Goal: Navigation & Orientation: Find specific page/section

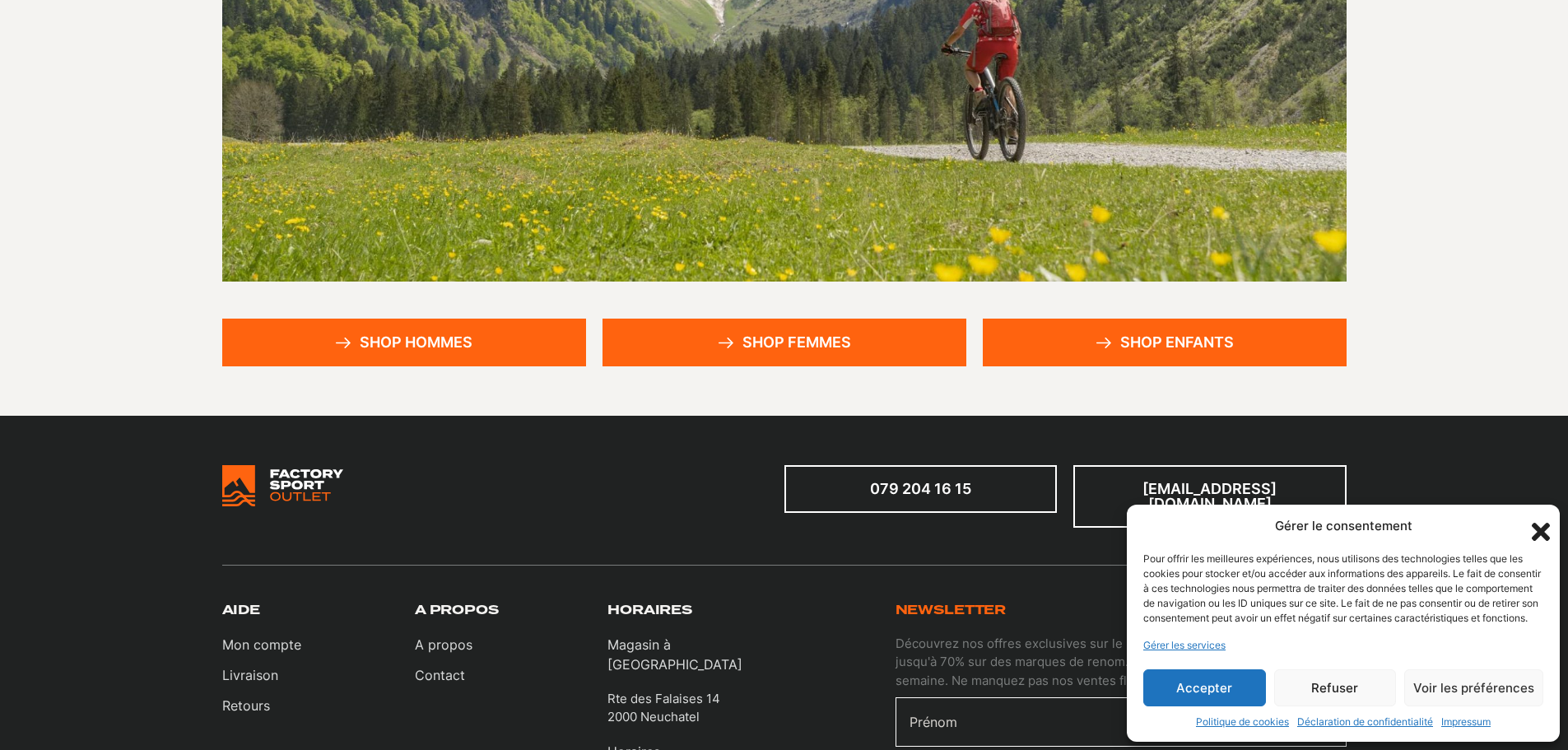
scroll to position [329, 0]
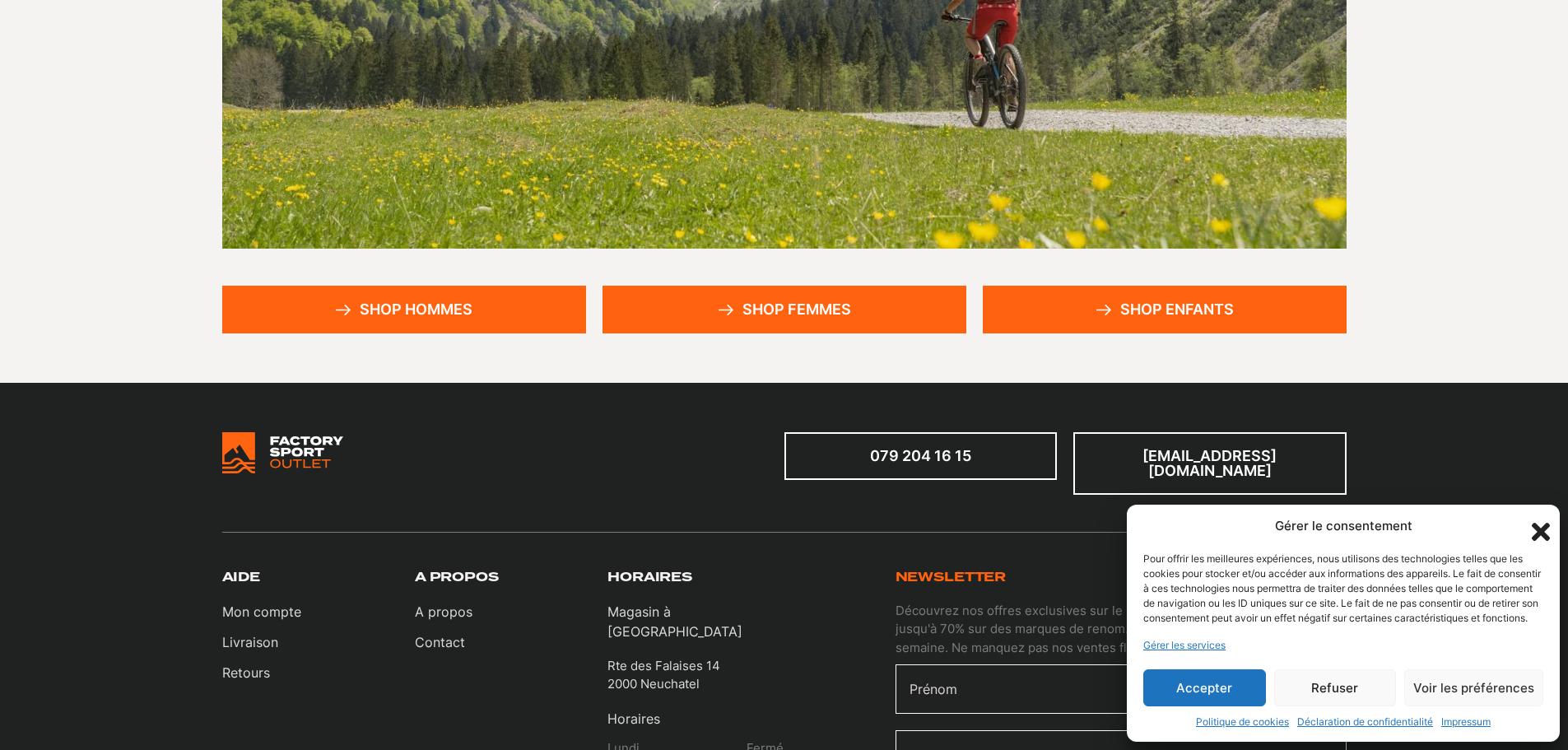
click at [1542, 523] on icon "Fermer la boîte de dialogue" at bounding box center [1541, 532] width 18 height 18
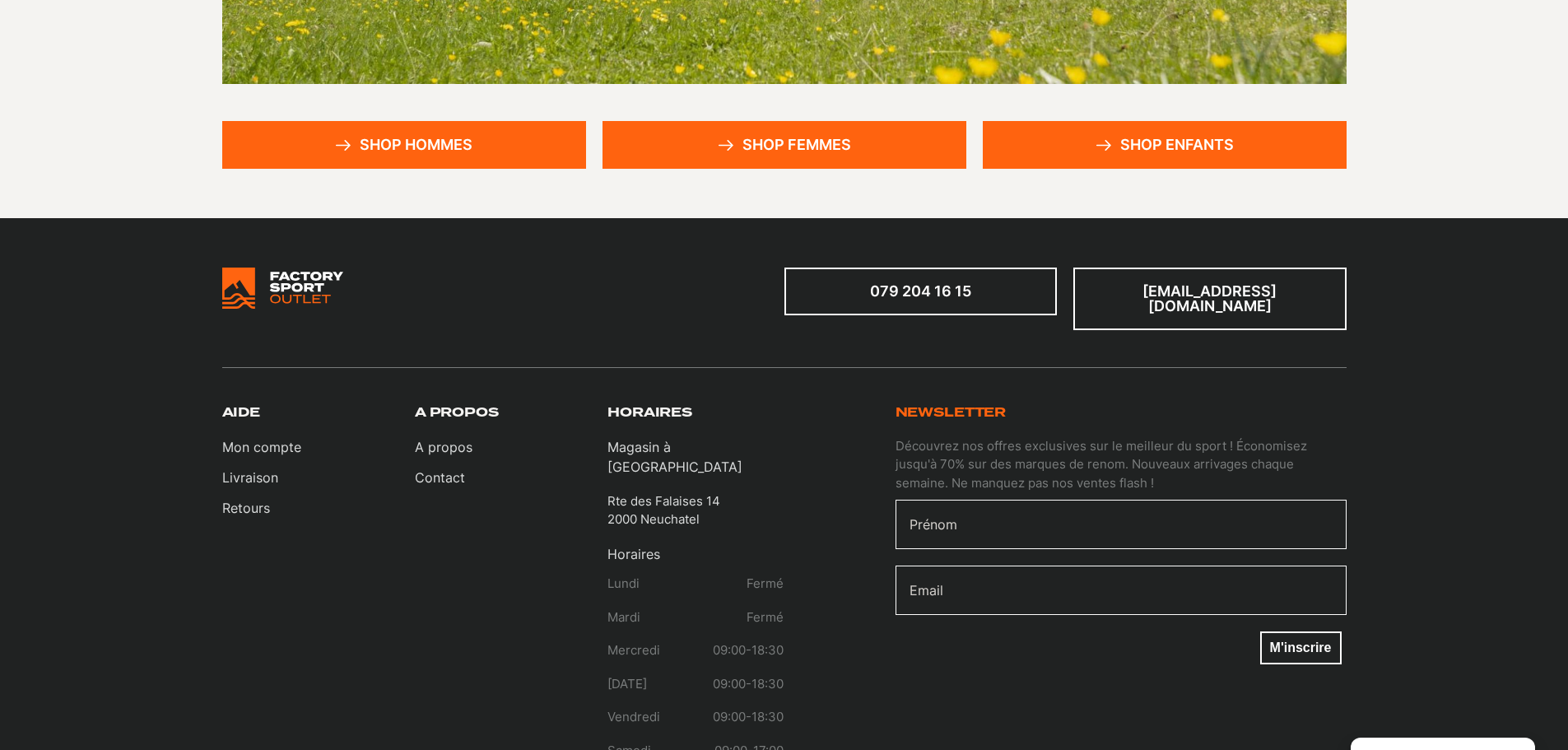
scroll to position [247, 0]
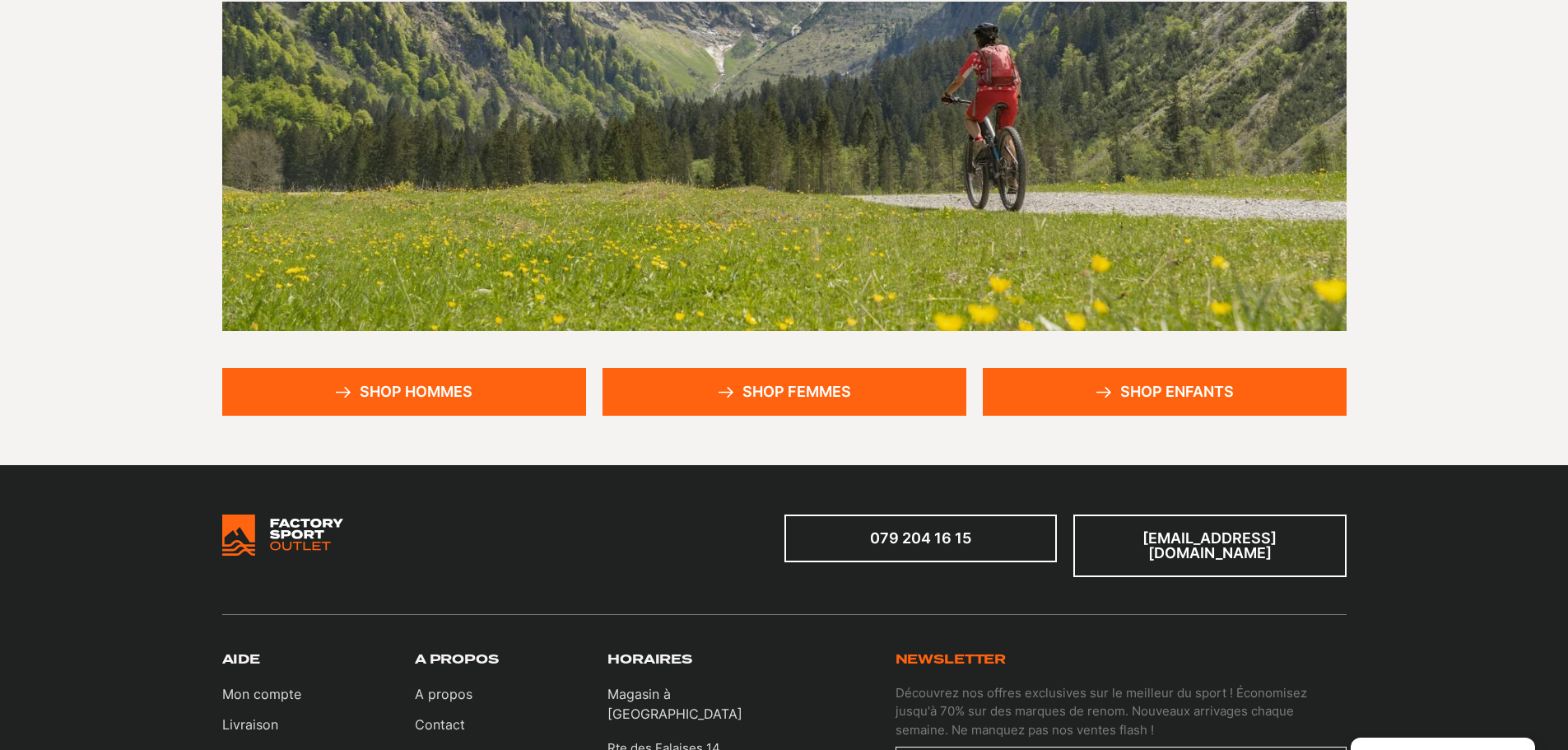
click at [378, 392] on link "Shop hommes" at bounding box center [404, 392] width 364 height 48
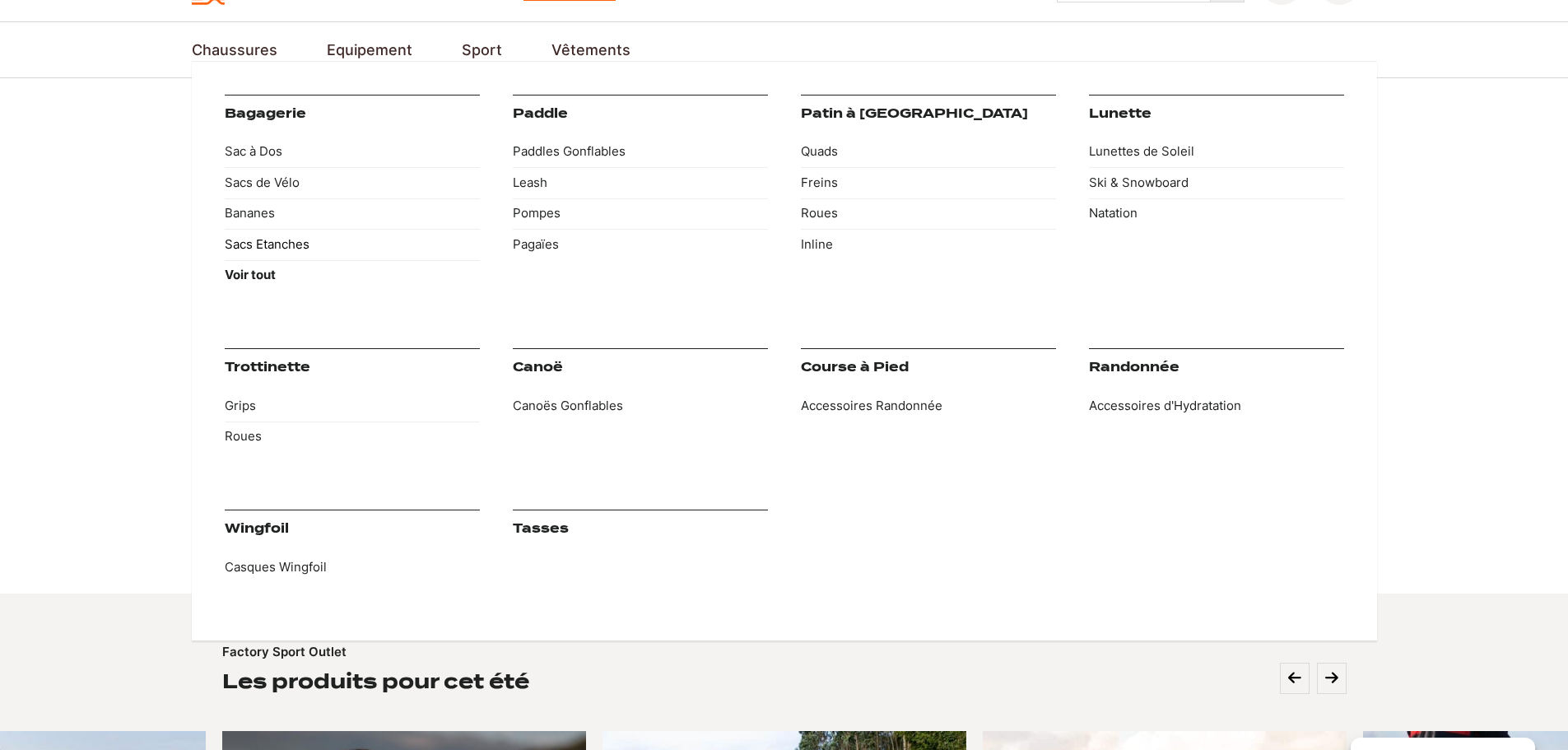
scroll to position [82, 0]
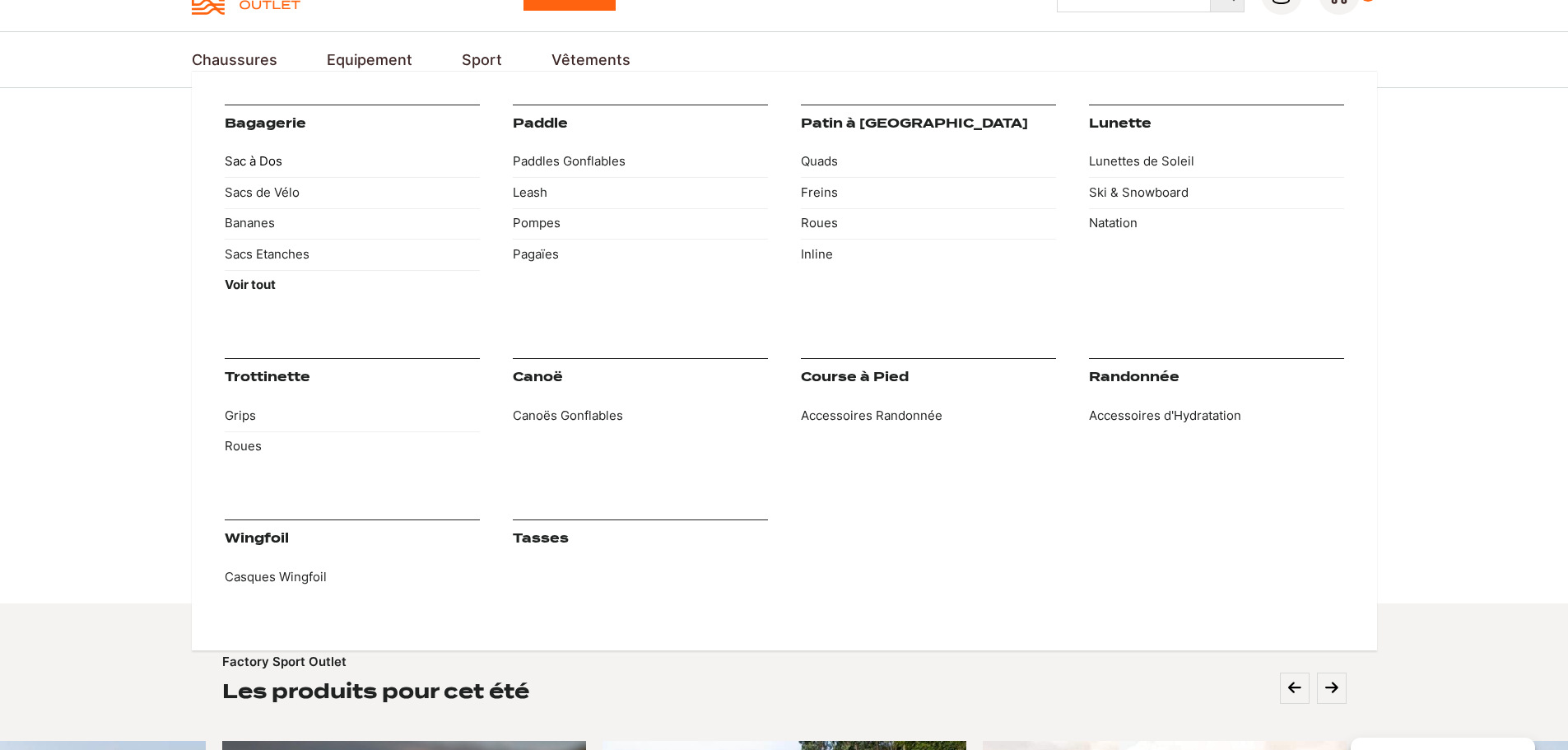
click at [281, 157] on link "Sac à Dos" at bounding box center [352, 162] width 255 height 31
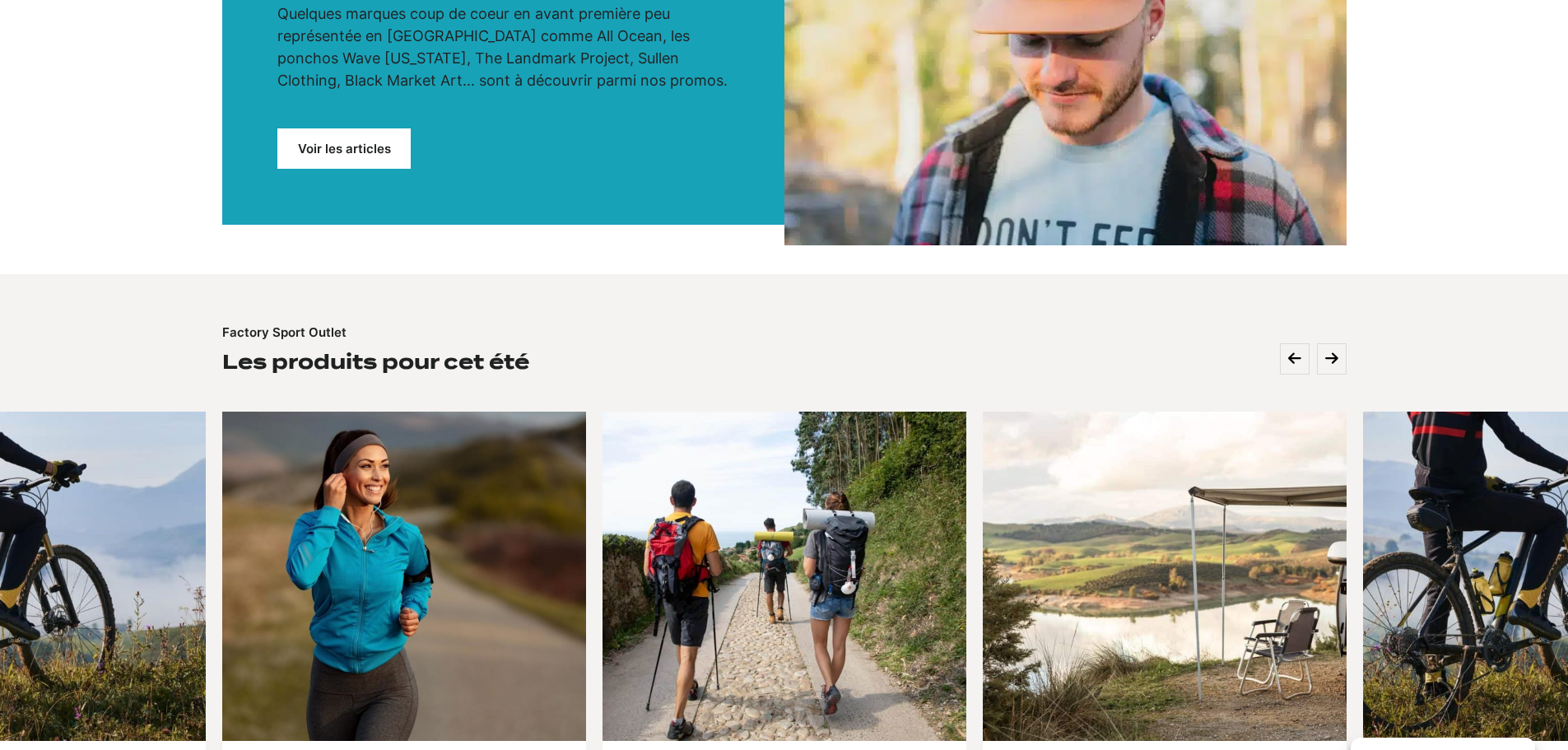
scroll to position [659, 0]
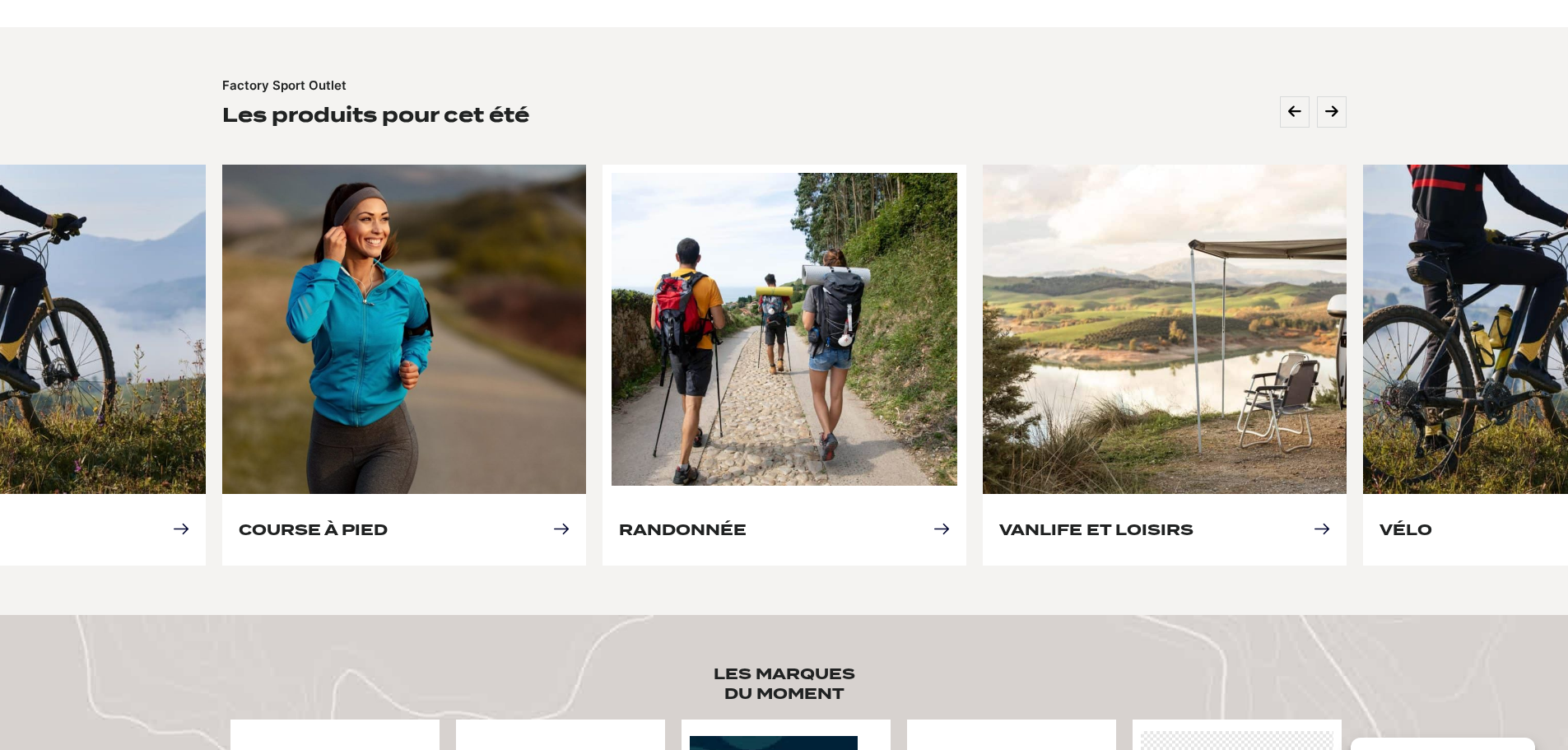
click at [699, 521] on link "Randonnée" at bounding box center [683, 529] width 128 height 17
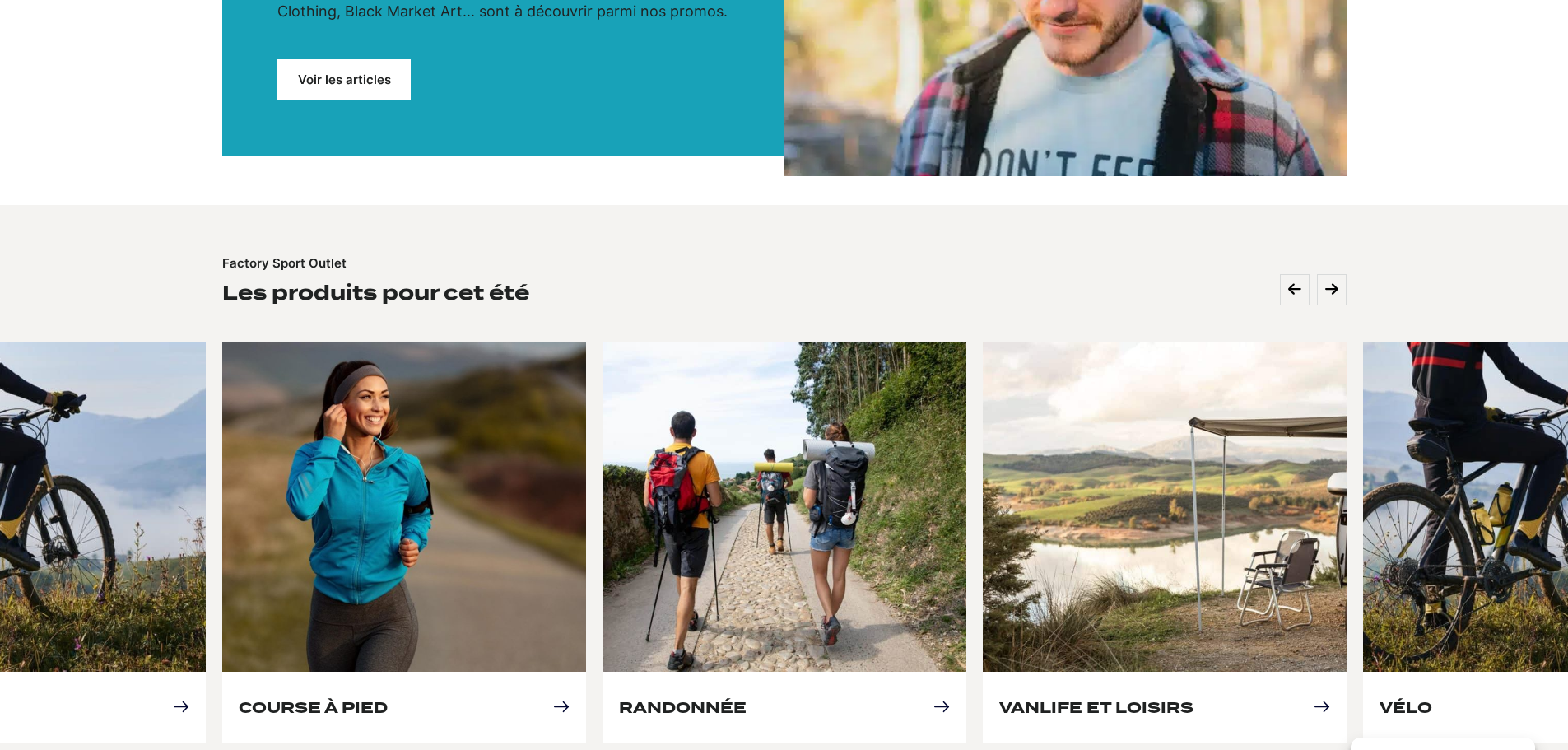
scroll to position [494, 0]
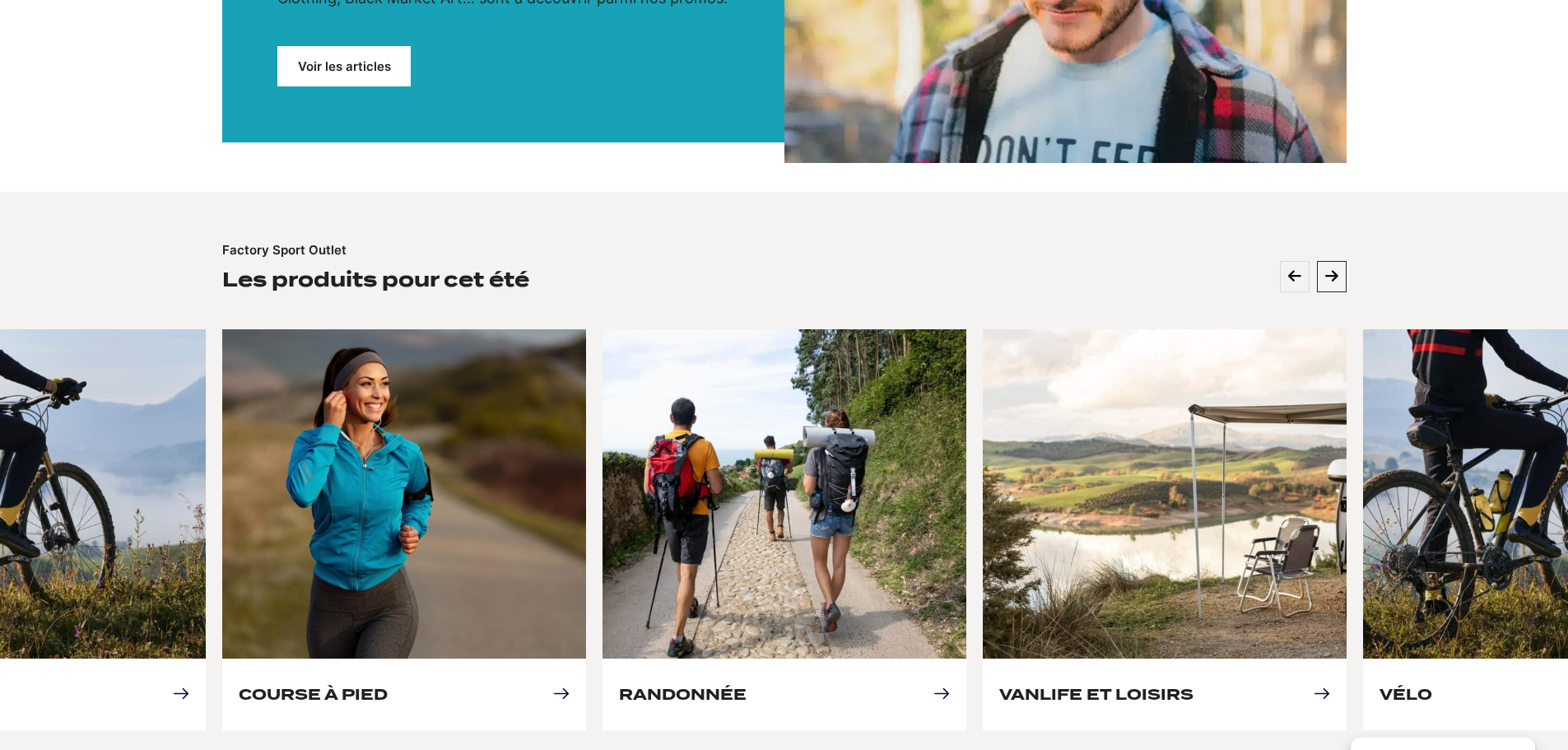
click at [1330, 275] on icon at bounding box center [1332, 277] width 13 height 15
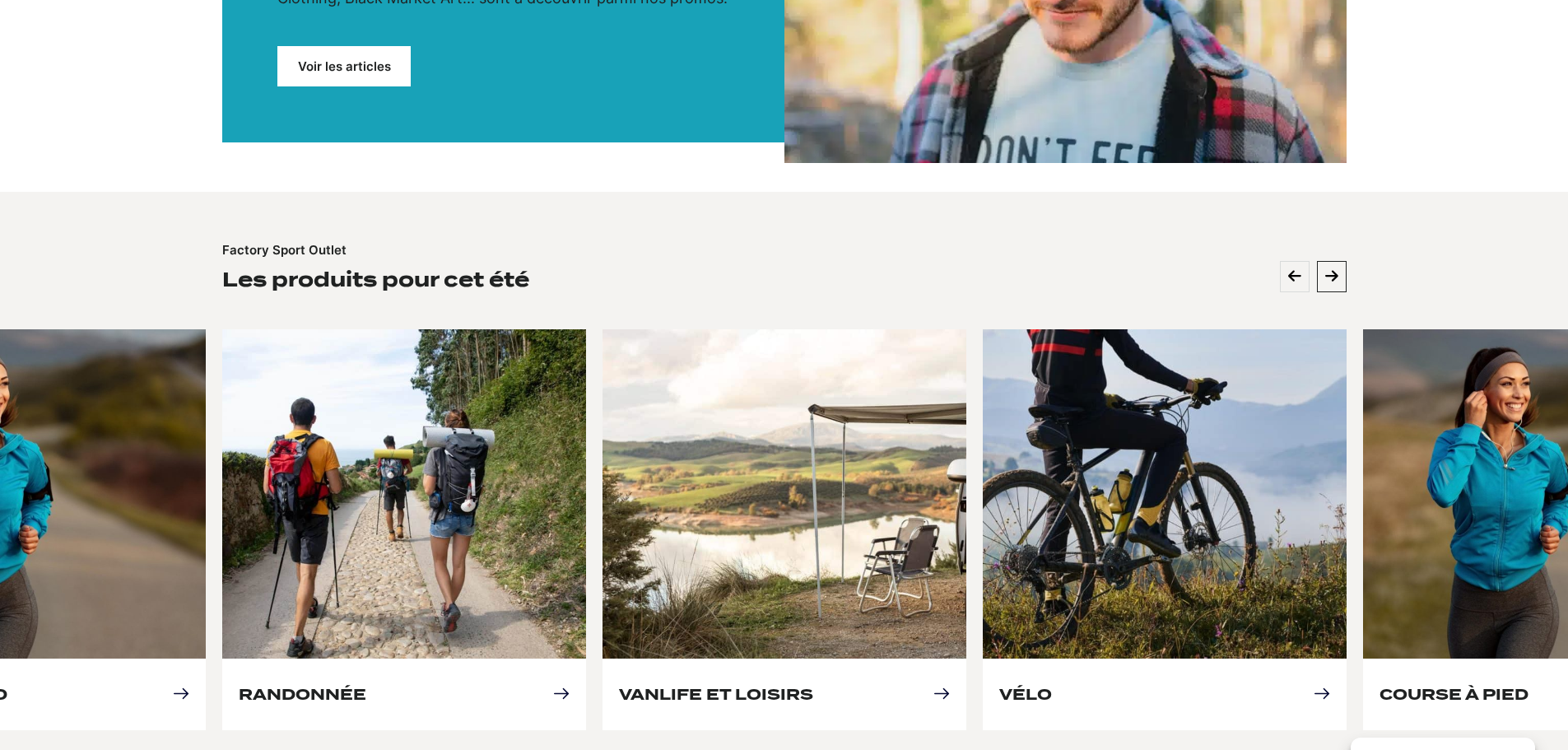
click at [1330, 275] on icon at bounding box center [1332, 277] width 13 height 15
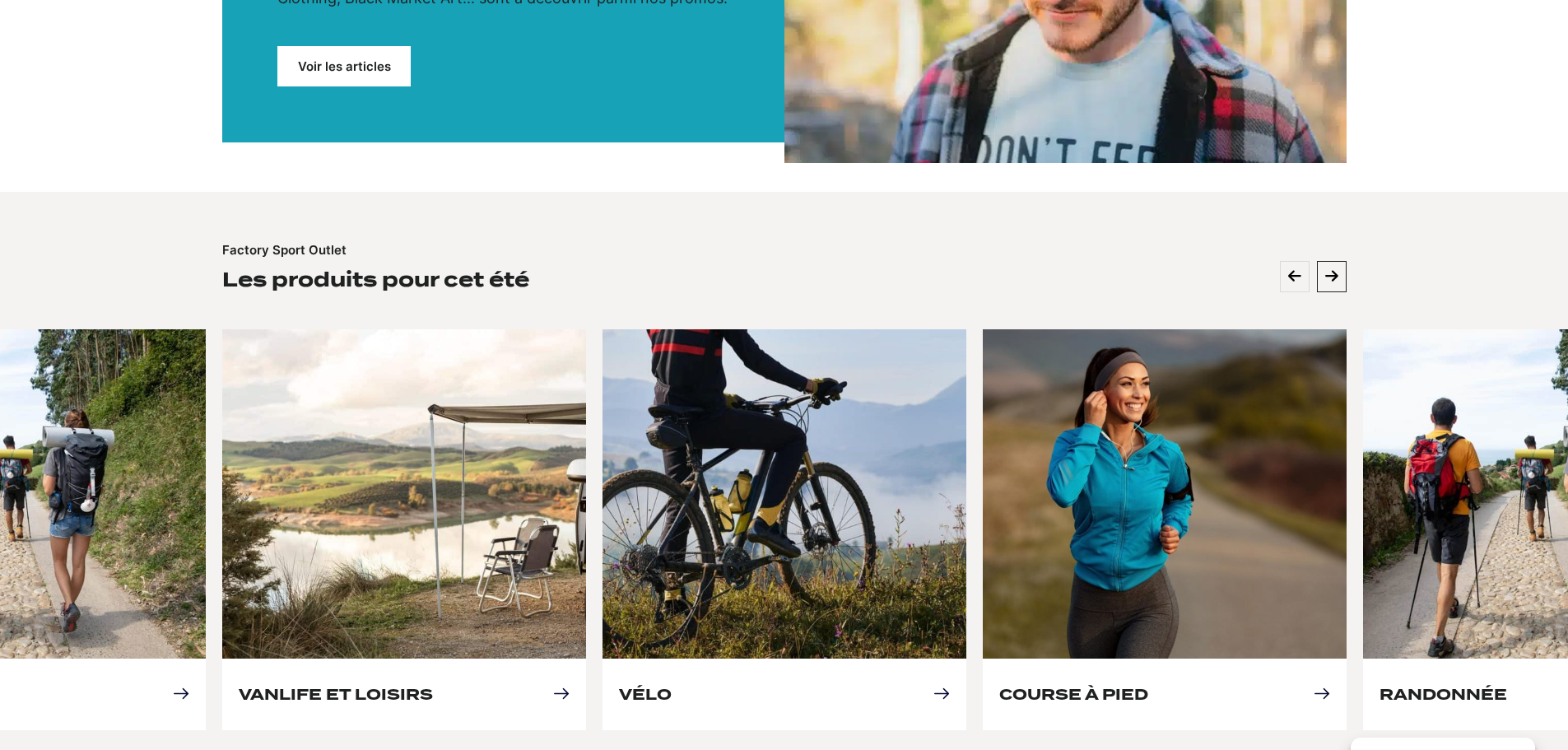
click at [1330, 275] on icon at bounding box center [1332, 277] width 13 height 15
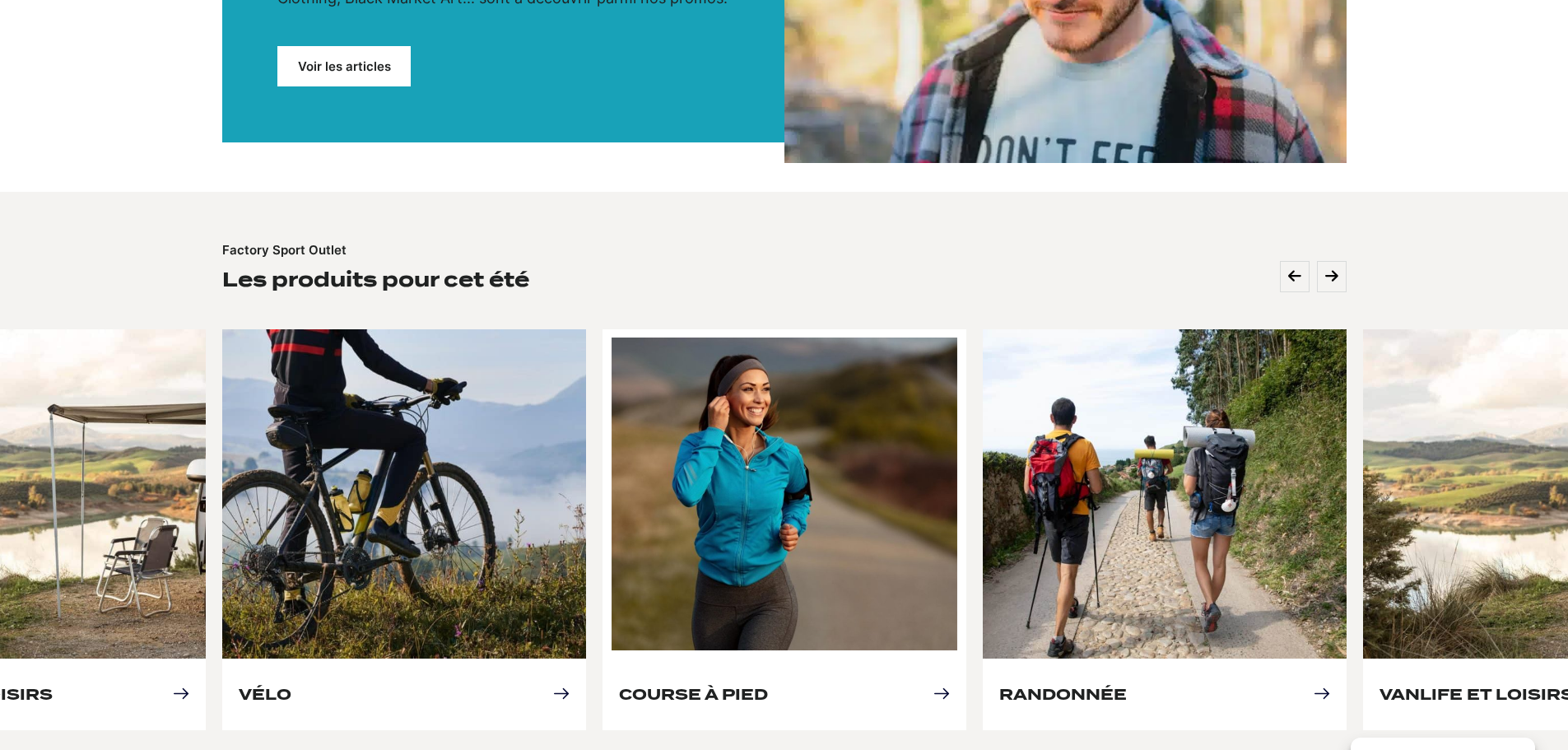
click at [768, 686] on link "Course à pied" at bounding box center [693, 694] width 149 height 17
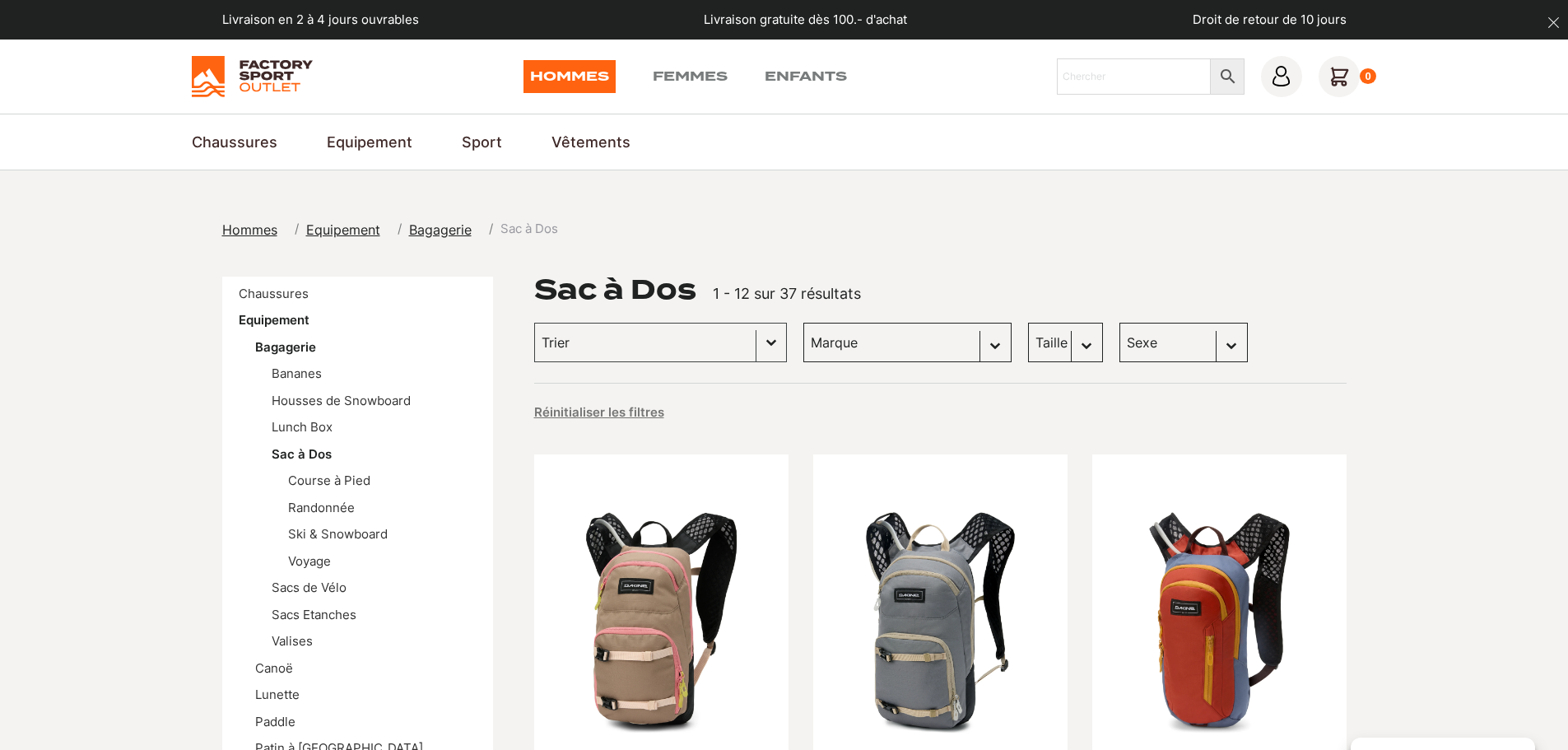
scroll to position [82, 0]
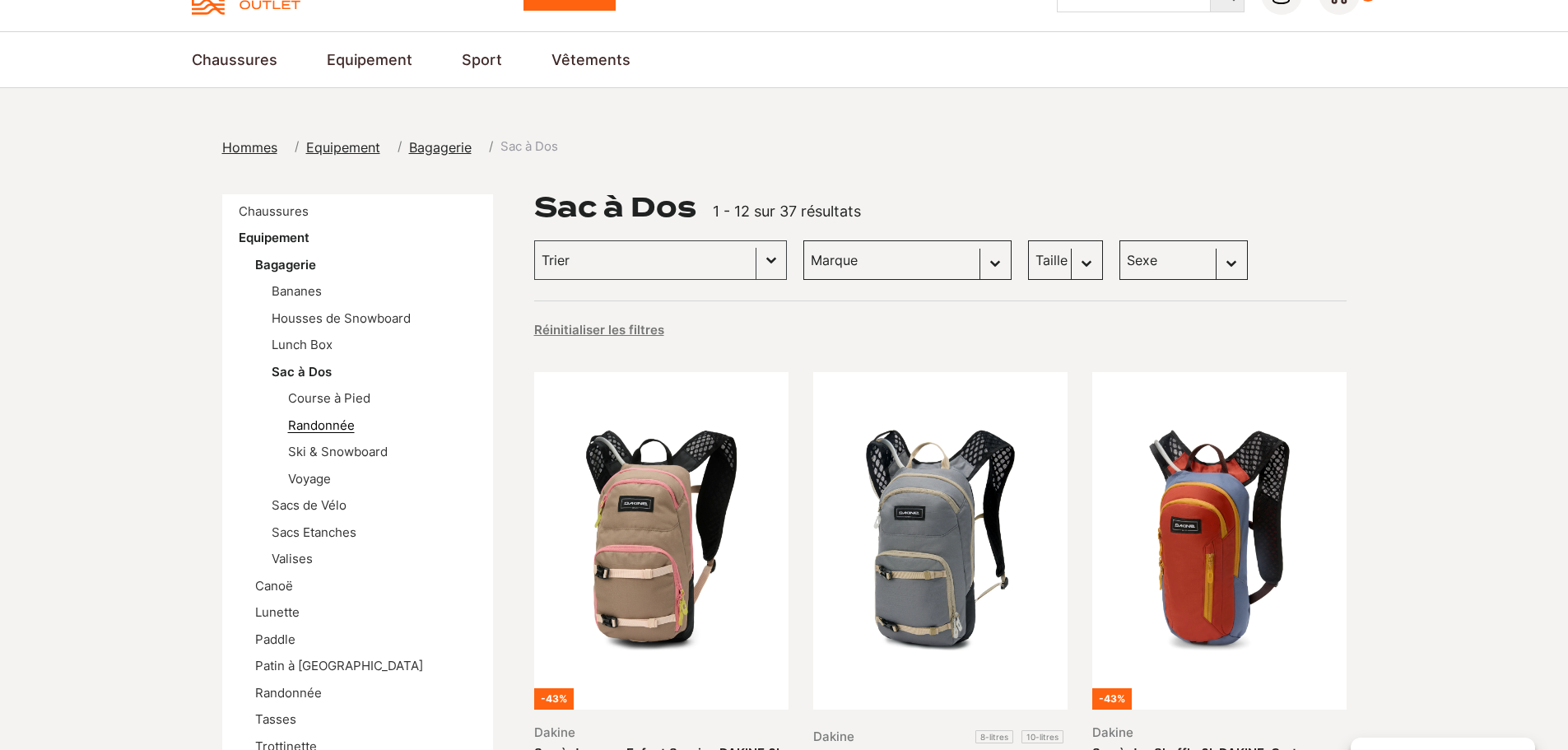
click at [351, 430] on link "Randonnée" at bounding box center [321, 425] width 67 height 16
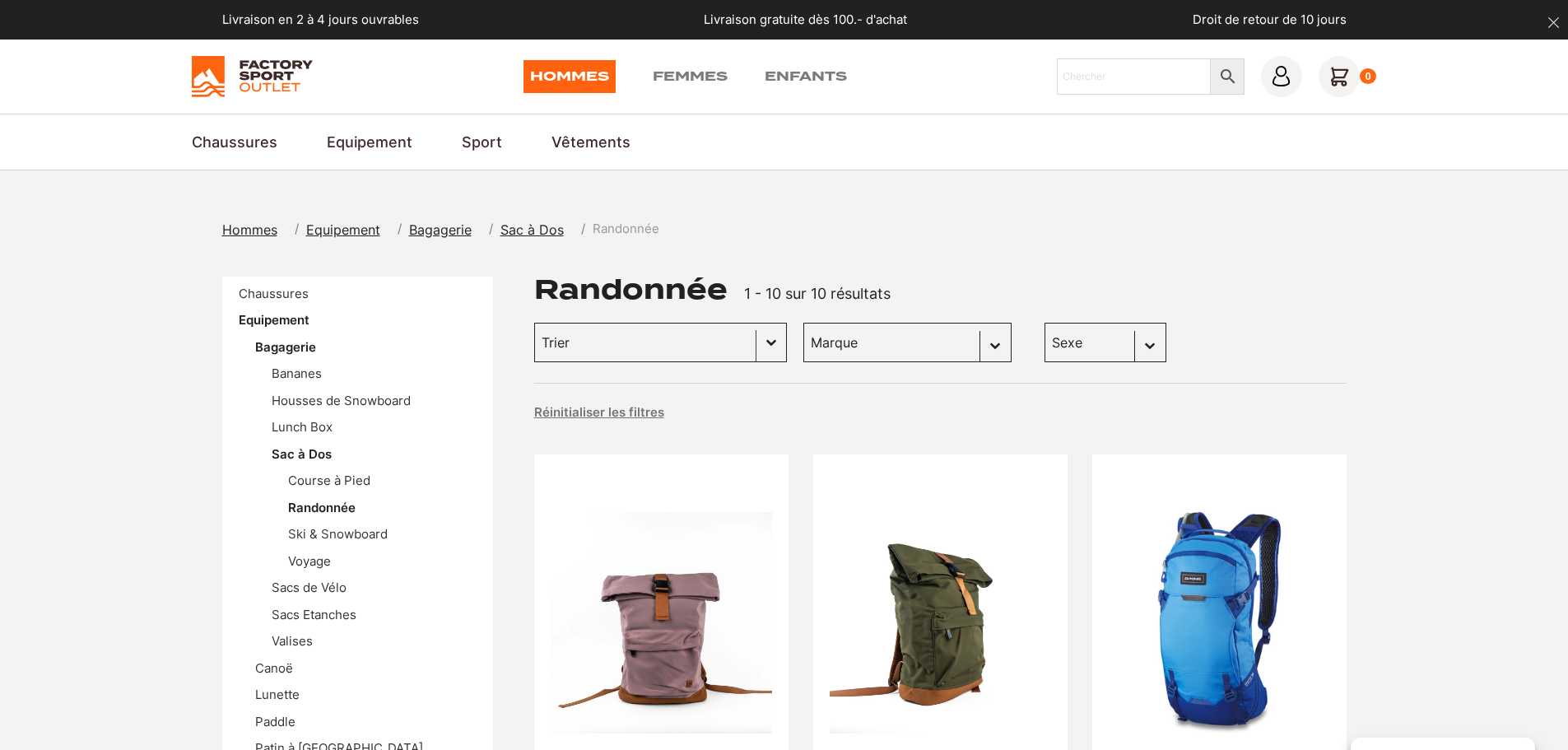
click at [757, 338] on button "Basculer la liste" at bounding box center [772, 342] width 30 height 38
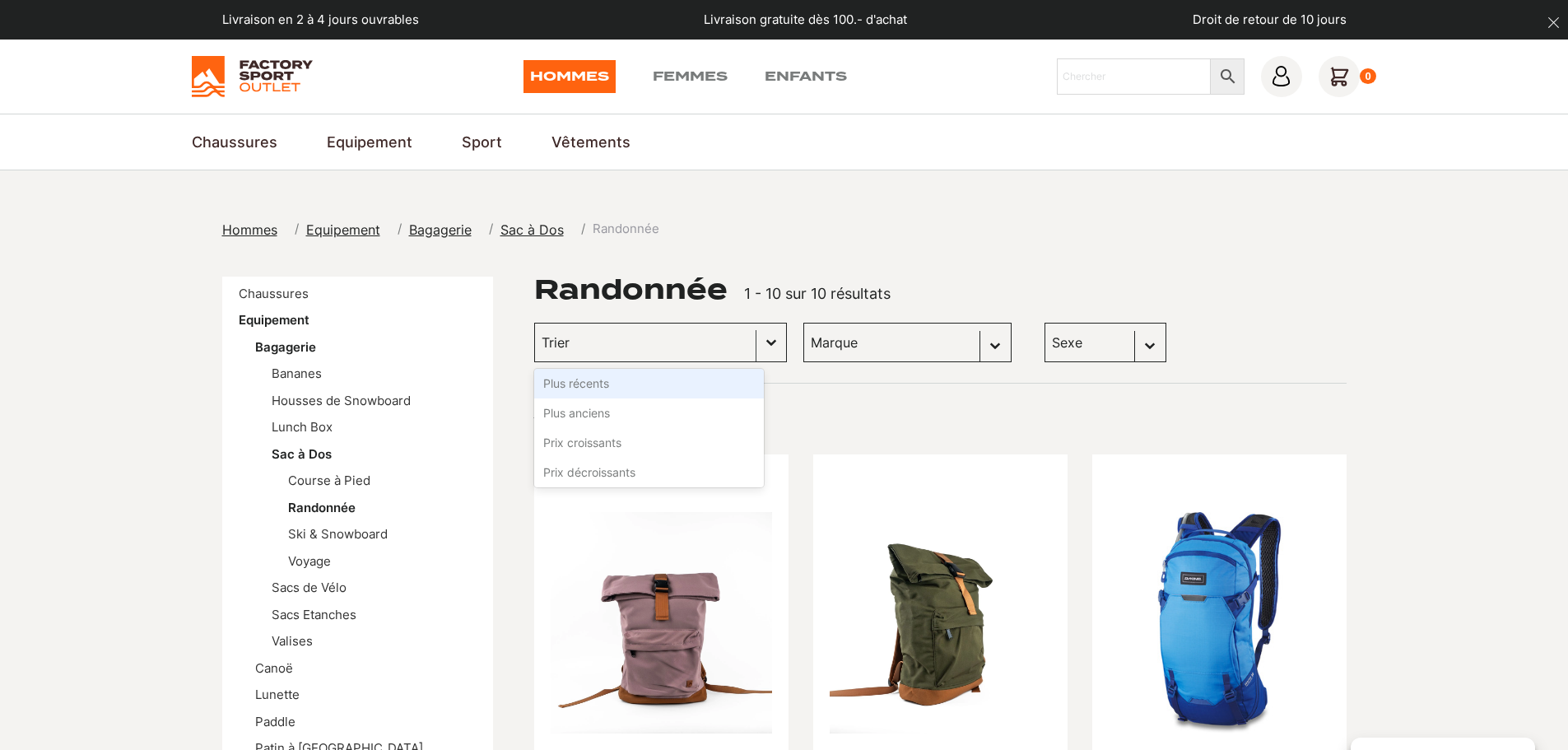
click at [757, 338] on button "Basculer la liste" at bounding box center [772, 342] width 30 height 38
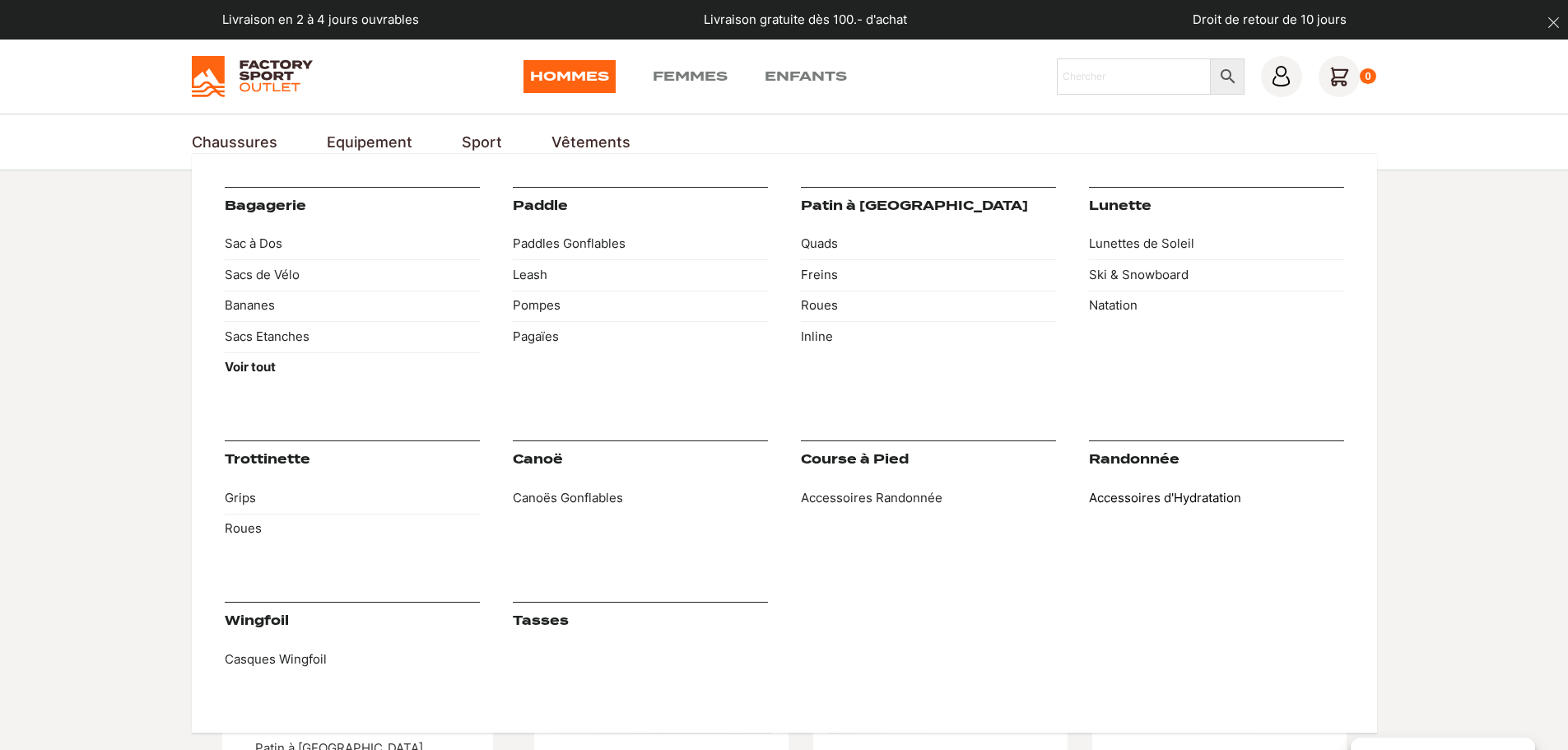
click at [1126, 496] on link "Accessoires d'Hydratation" at bounding box center [1216, 498] width 255 height 31
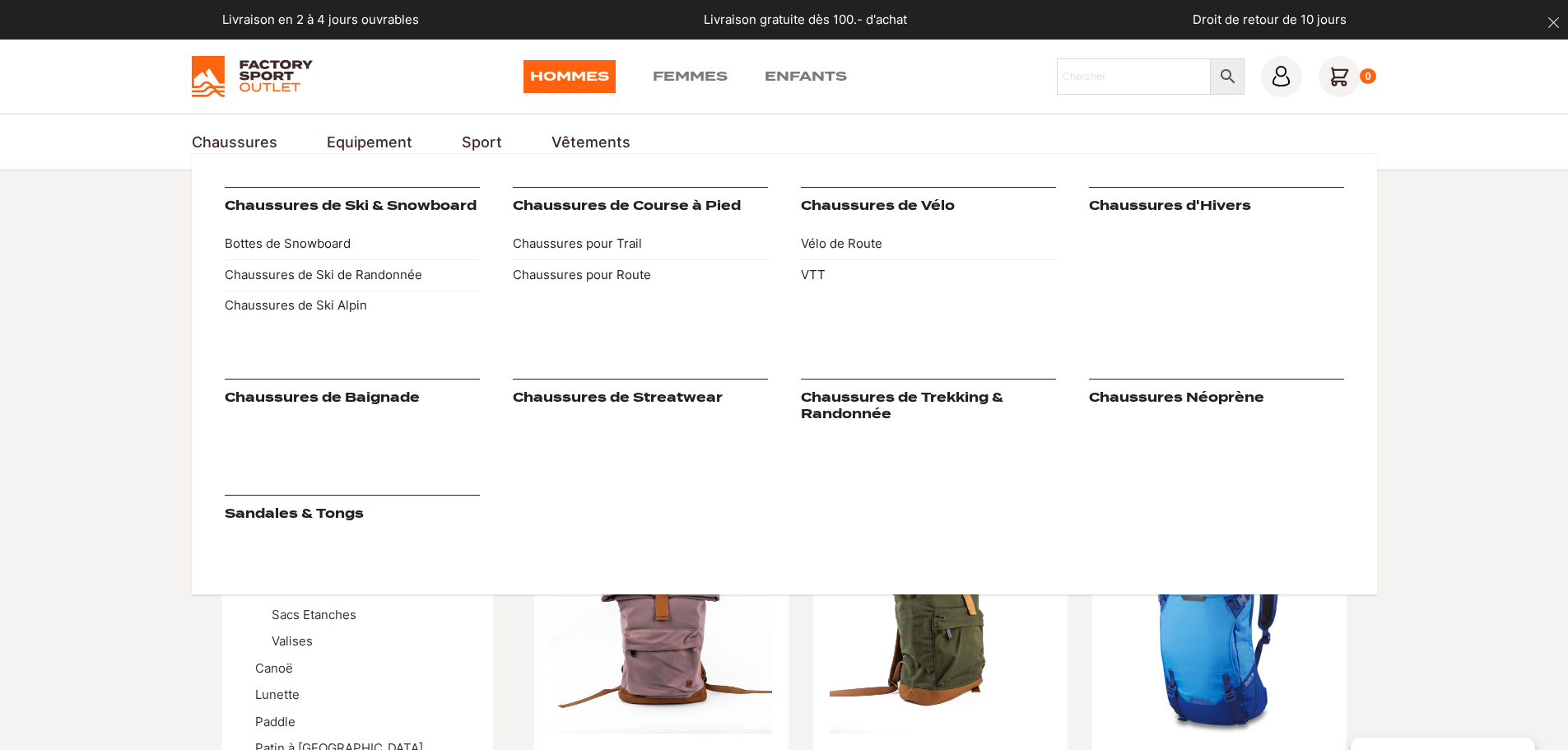
click at [838, 404] on link "Chaussures de Trekking & Randonnée" at bounding box center [902, 406] width 203 height 31
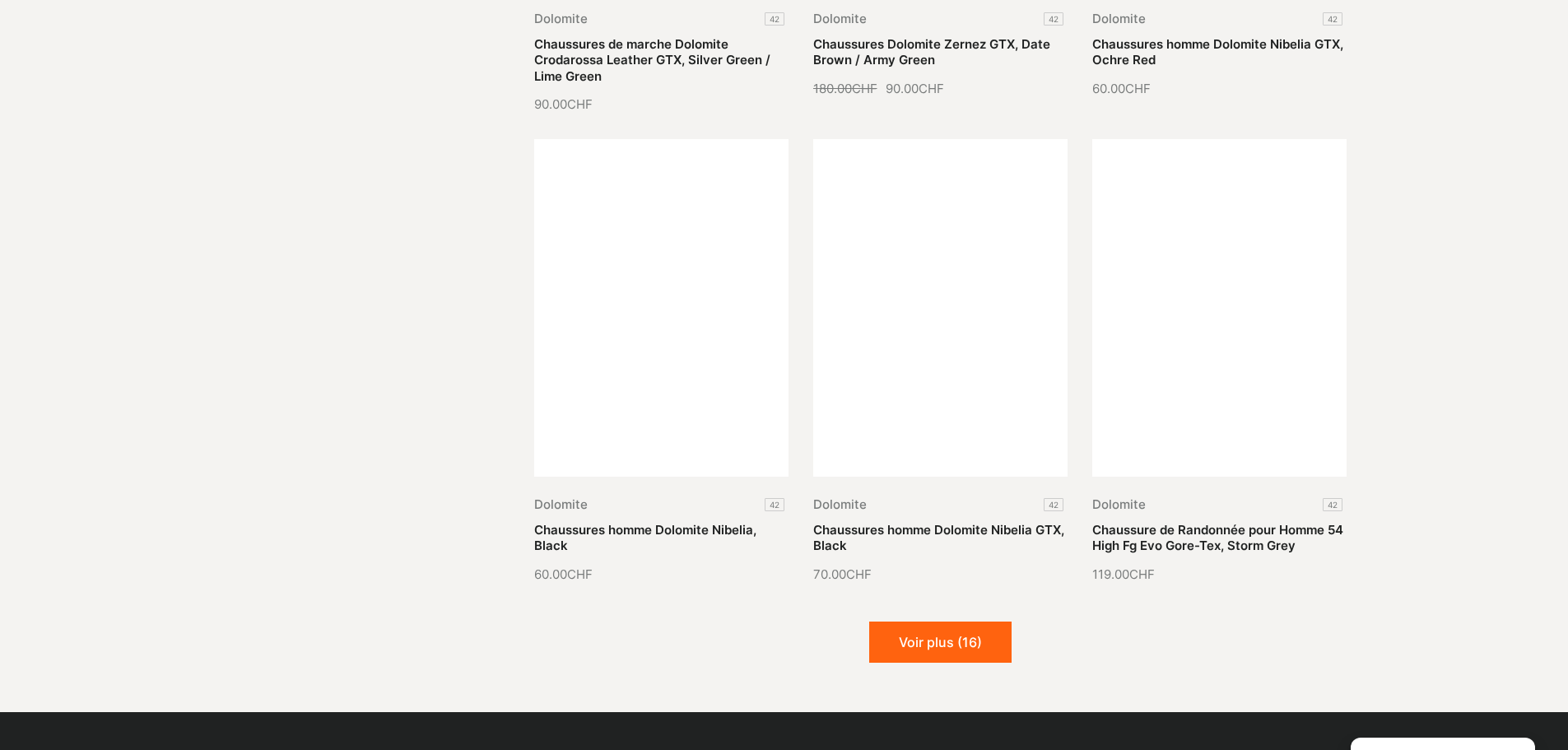
scroll to position [1810, 0]
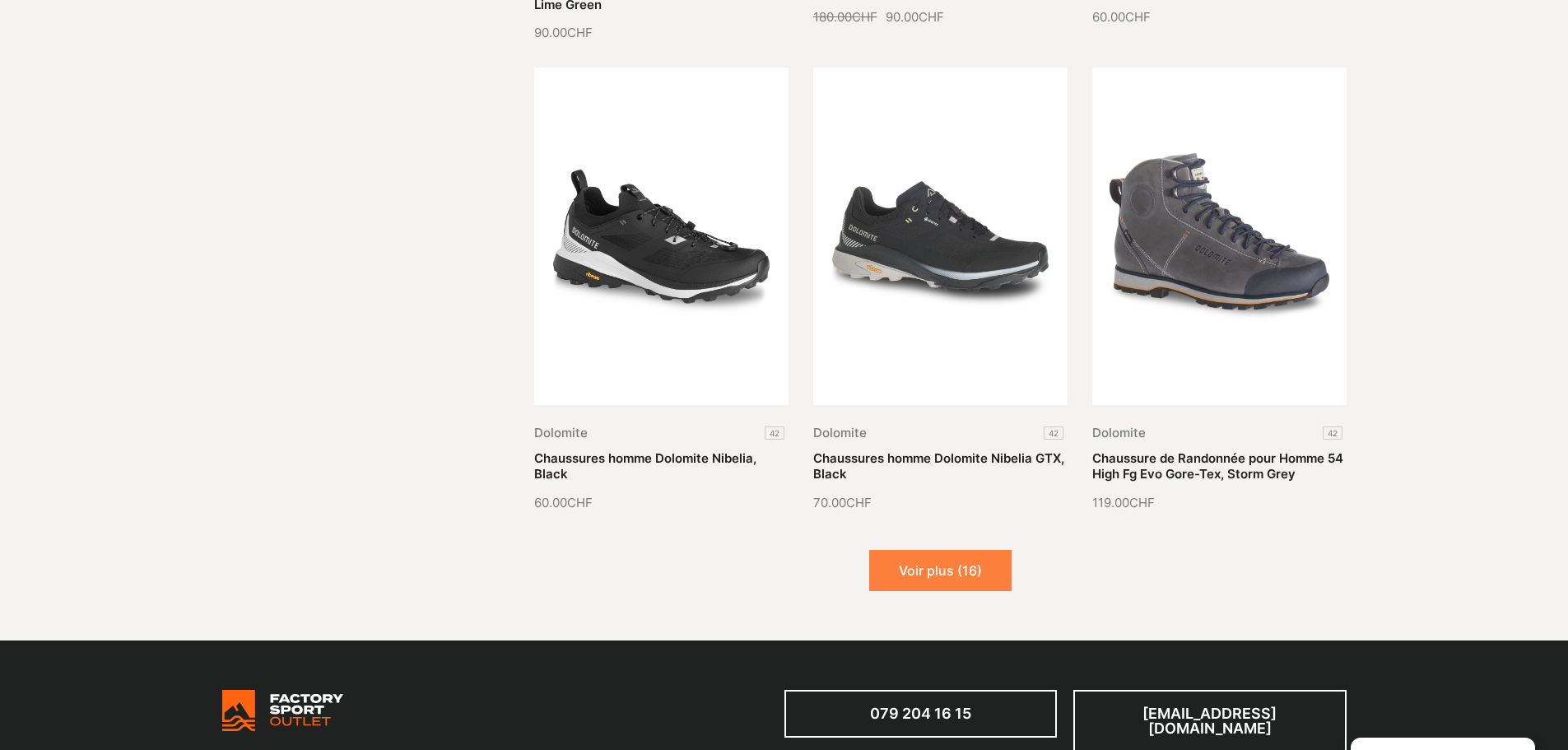
click at [934, 570] on button "Voir plus (16)" at bounding box center [940, 571] width 142 height 41
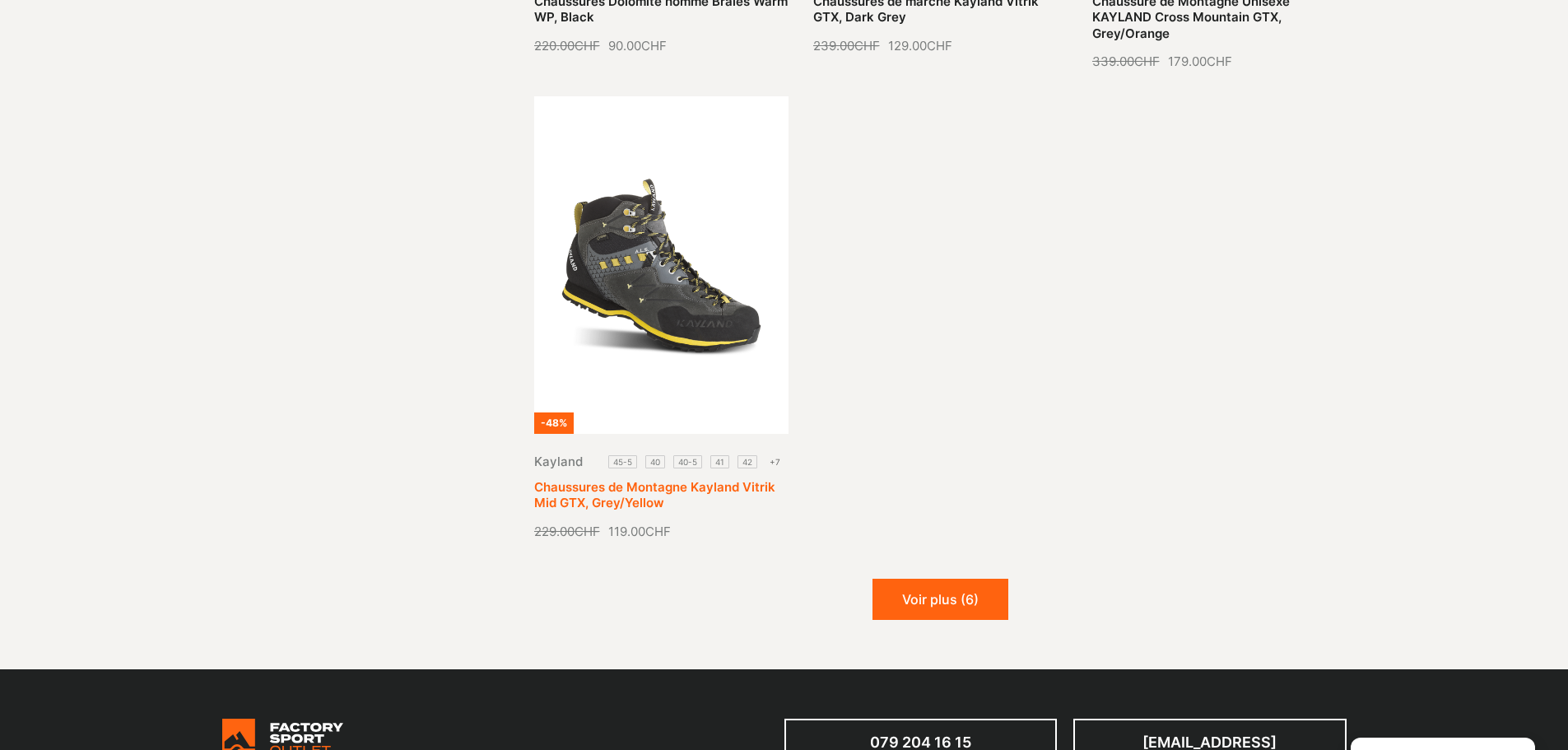
scroll to position [3703, 0]
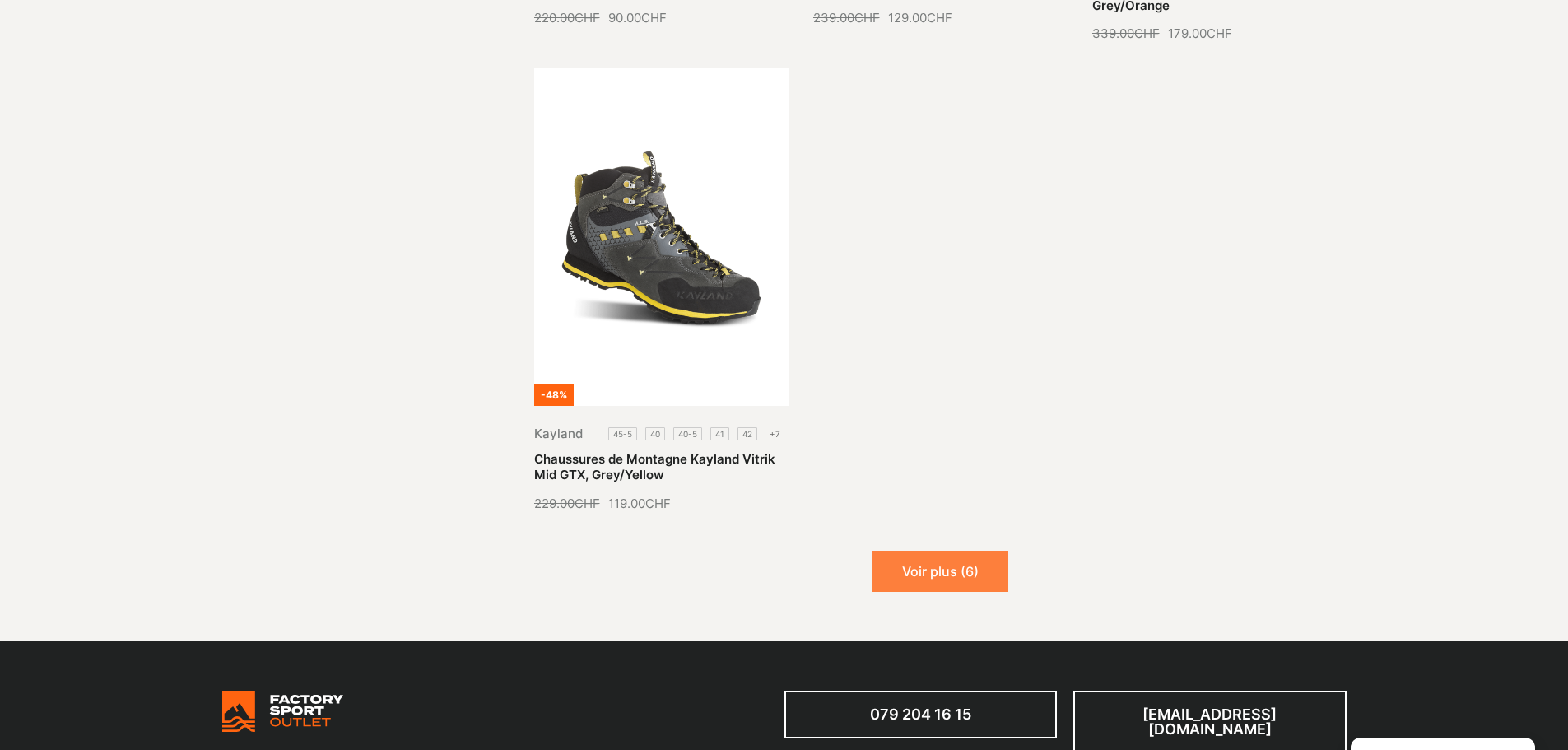
click at [939, 567] on button "Voir plus (6)" at bounding box center [940, 571] width 136 height 41
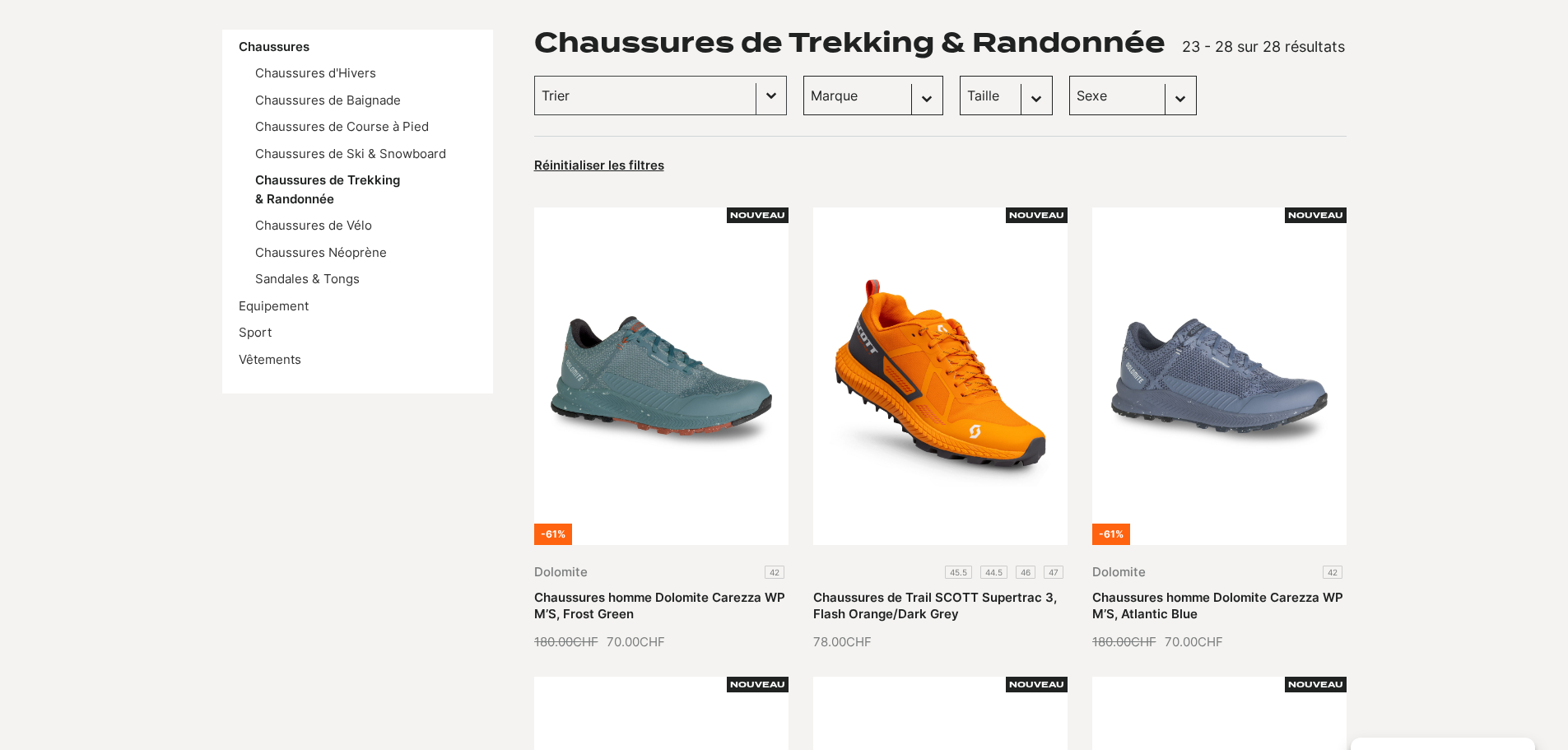
scroll to position [0, 0]
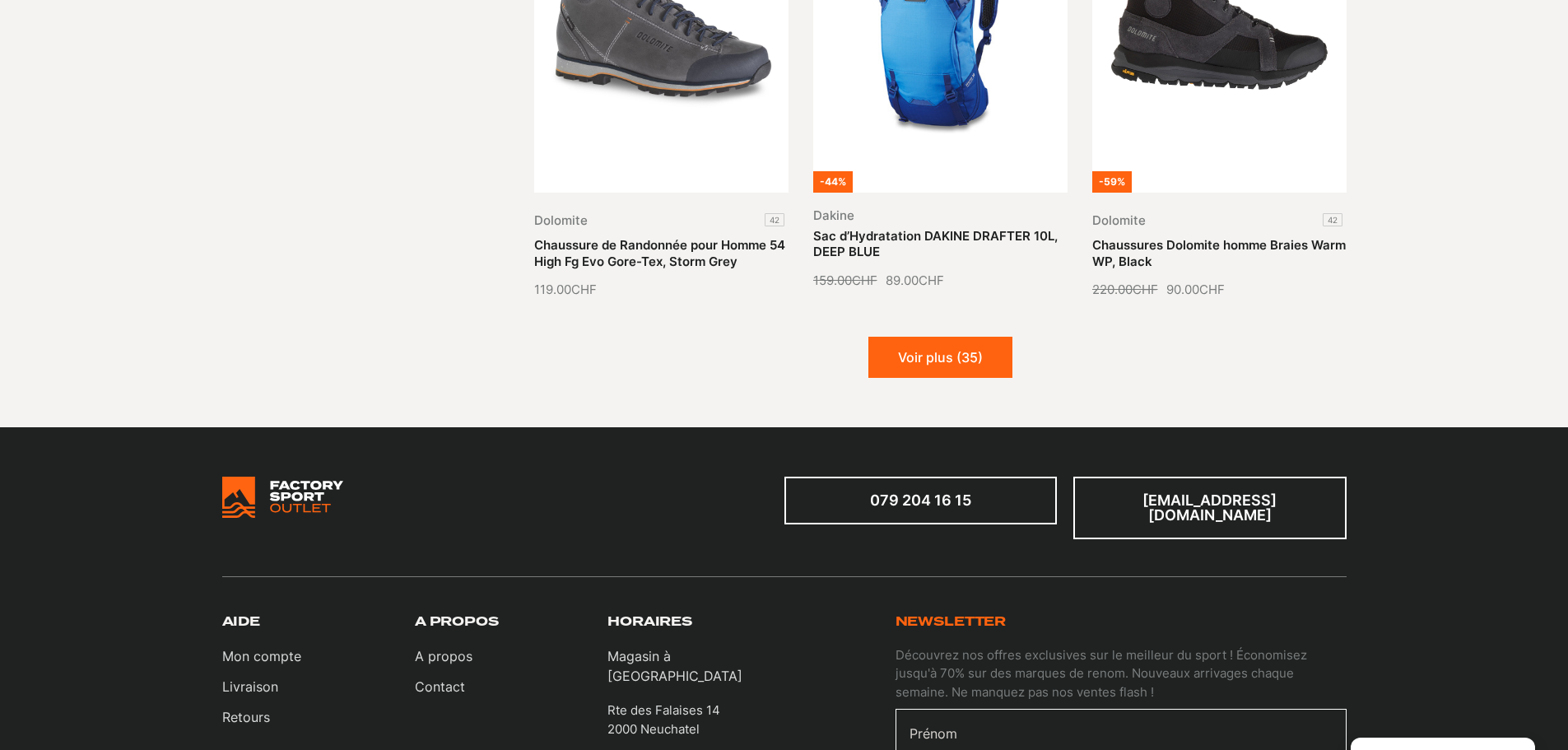
scroll to position [2057, 0]
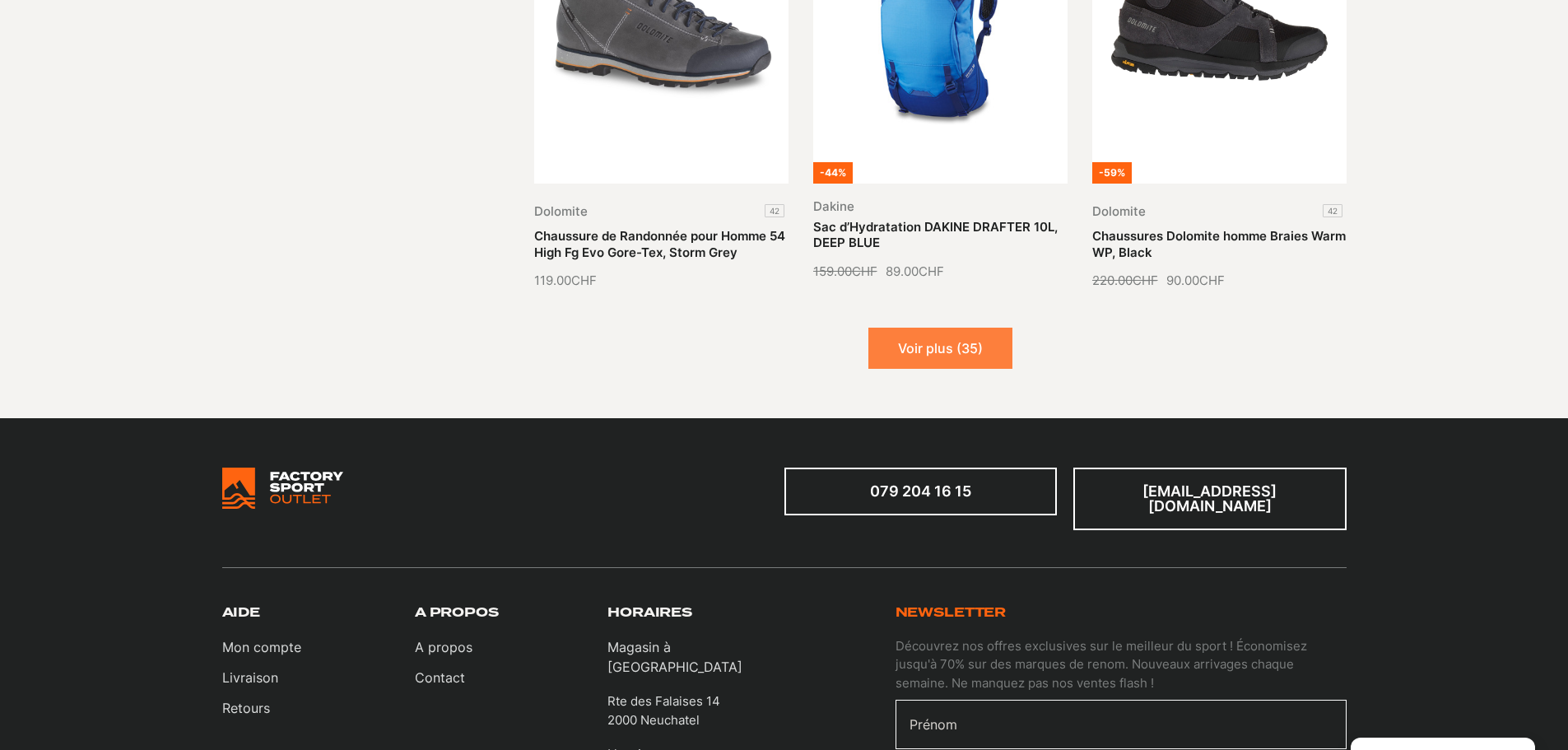
click at [908, 339] on button "Voir plus (35)" at bounding box center [940, 348] width 144 height 41
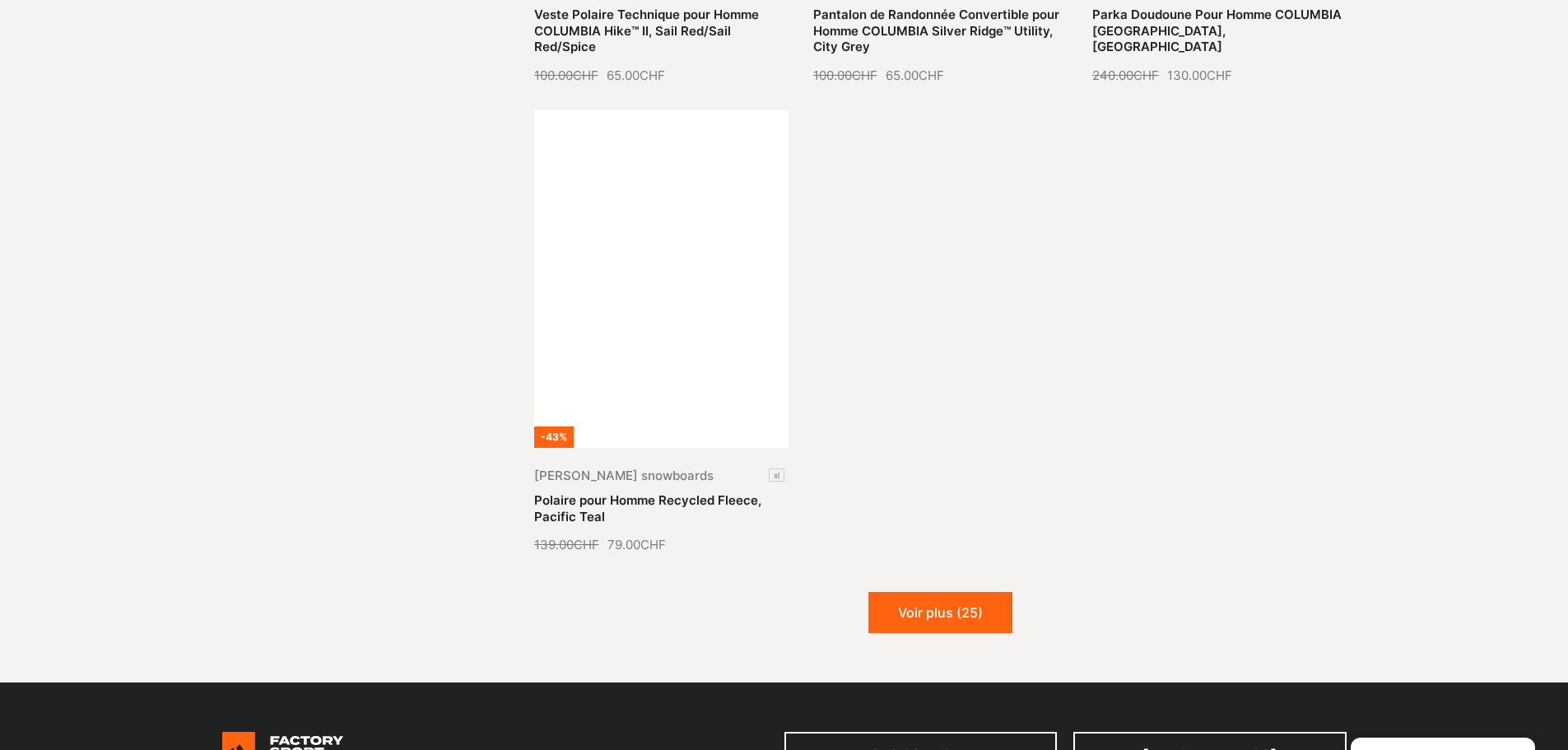
scroll to position [3949, 0]
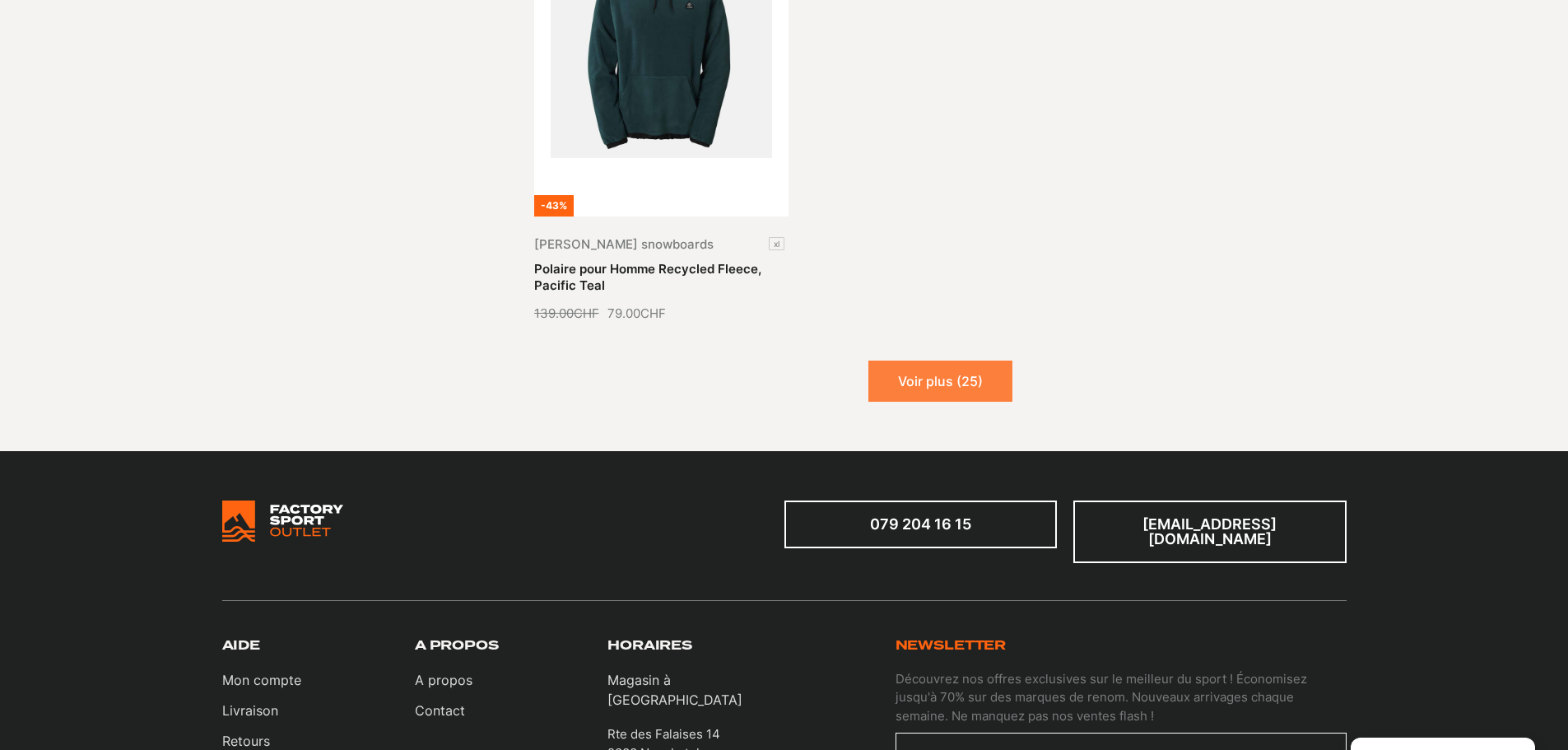
click at [910, 364] on button "Voir plus (25)" at bounding box center [940, 381] width 144 height 41
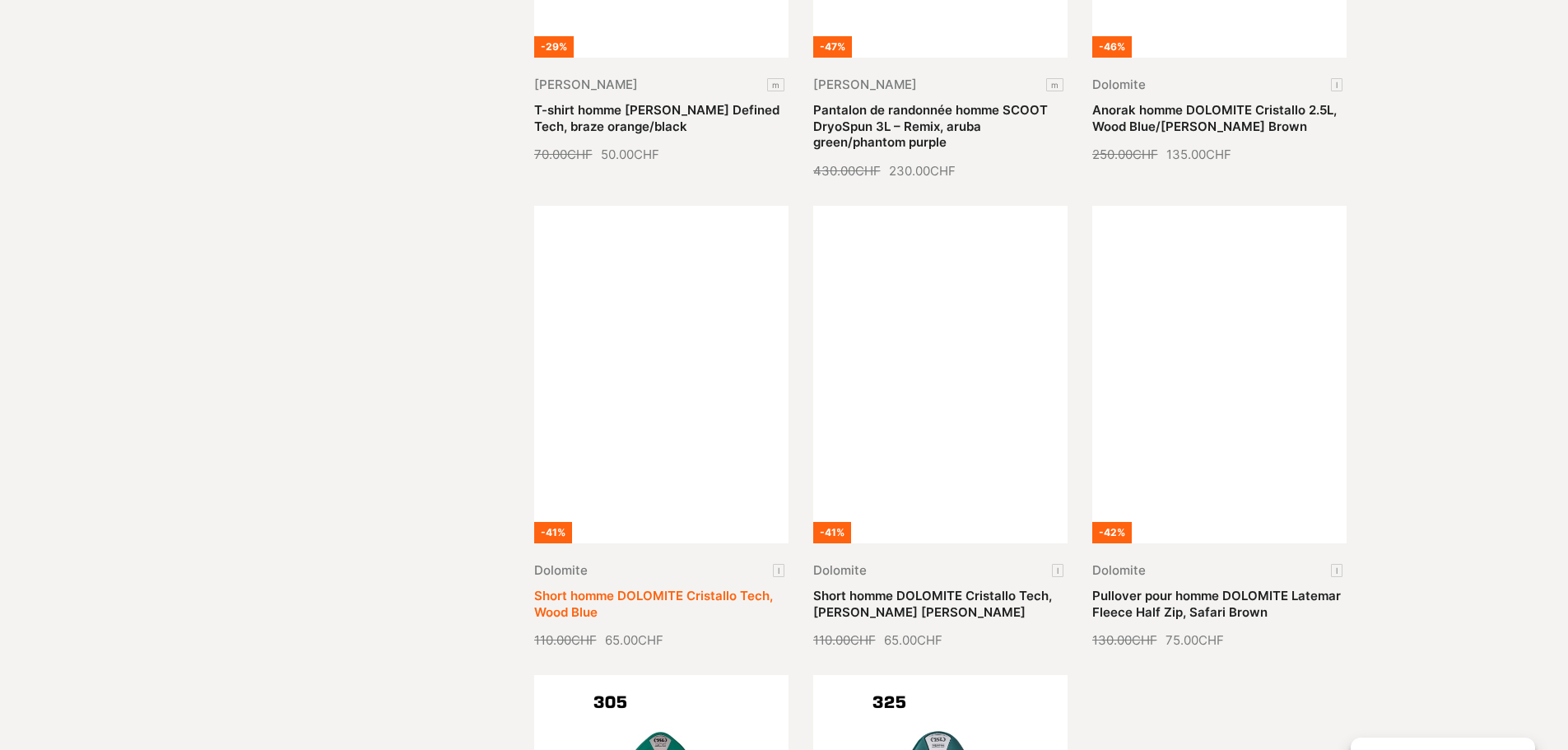
scroll to position [4526, 0]
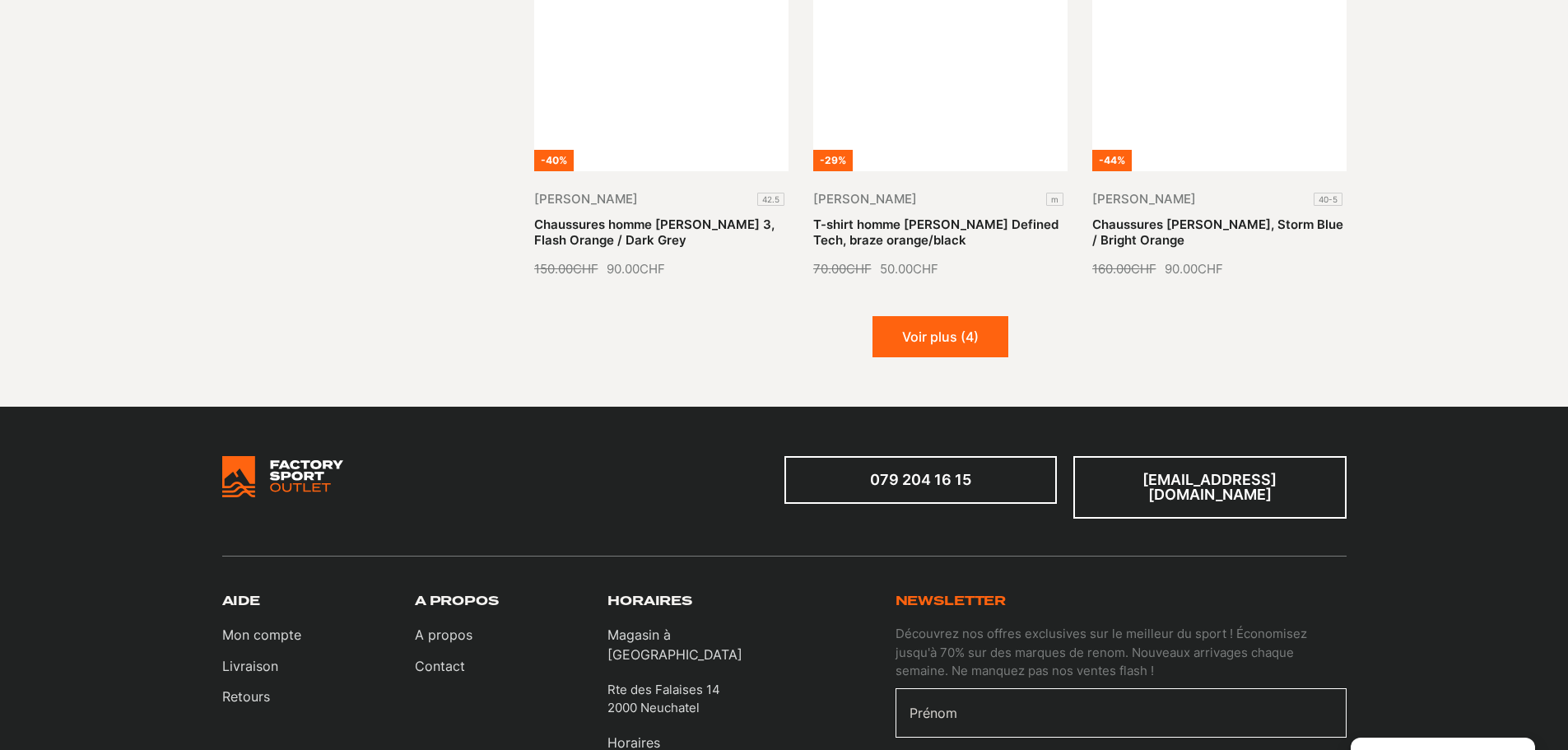
scroll to position [2057, 0]
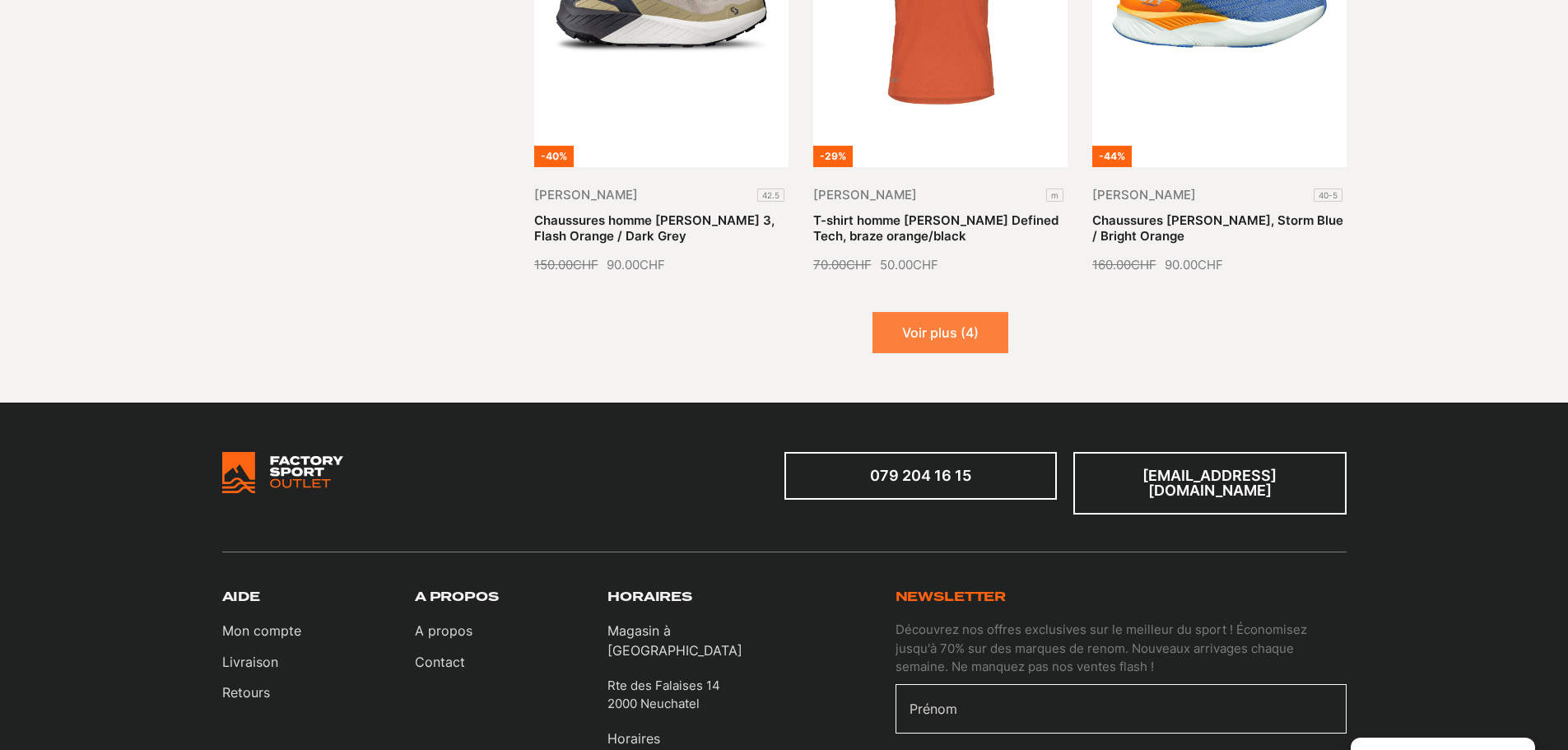
click at [958, 335] on button "Voir plus (4)" at bounding box center [940, 333] width 136 height 41
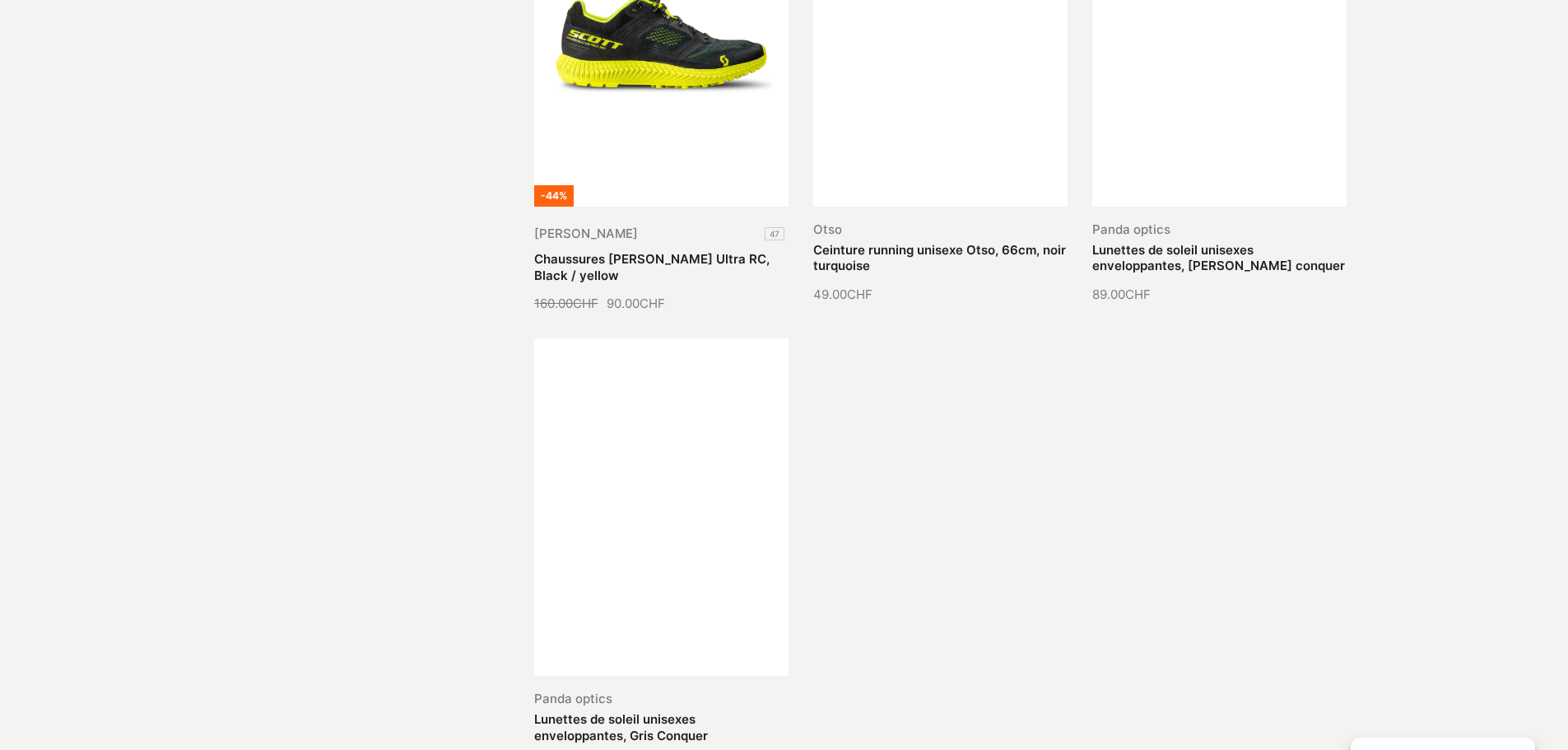
scroll to position [2550, 0]
